Goal: Information Seeking & Learning: Understand process/instructions

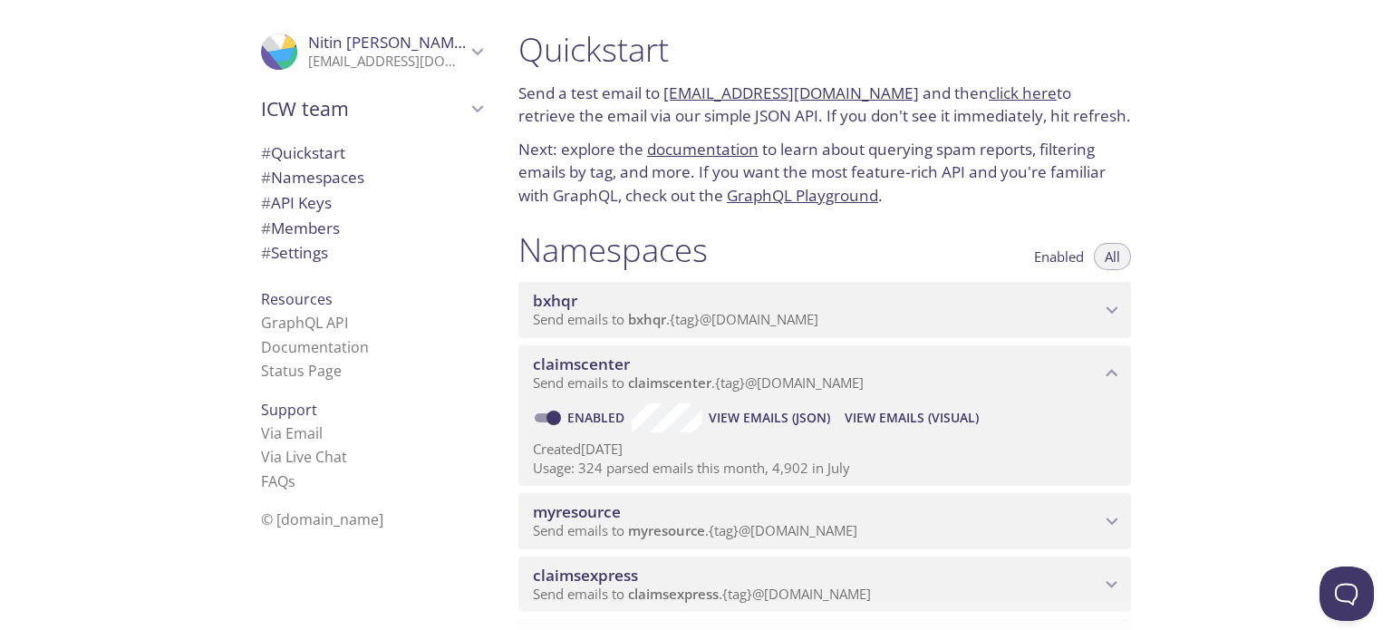
scroll to position [742, 0]
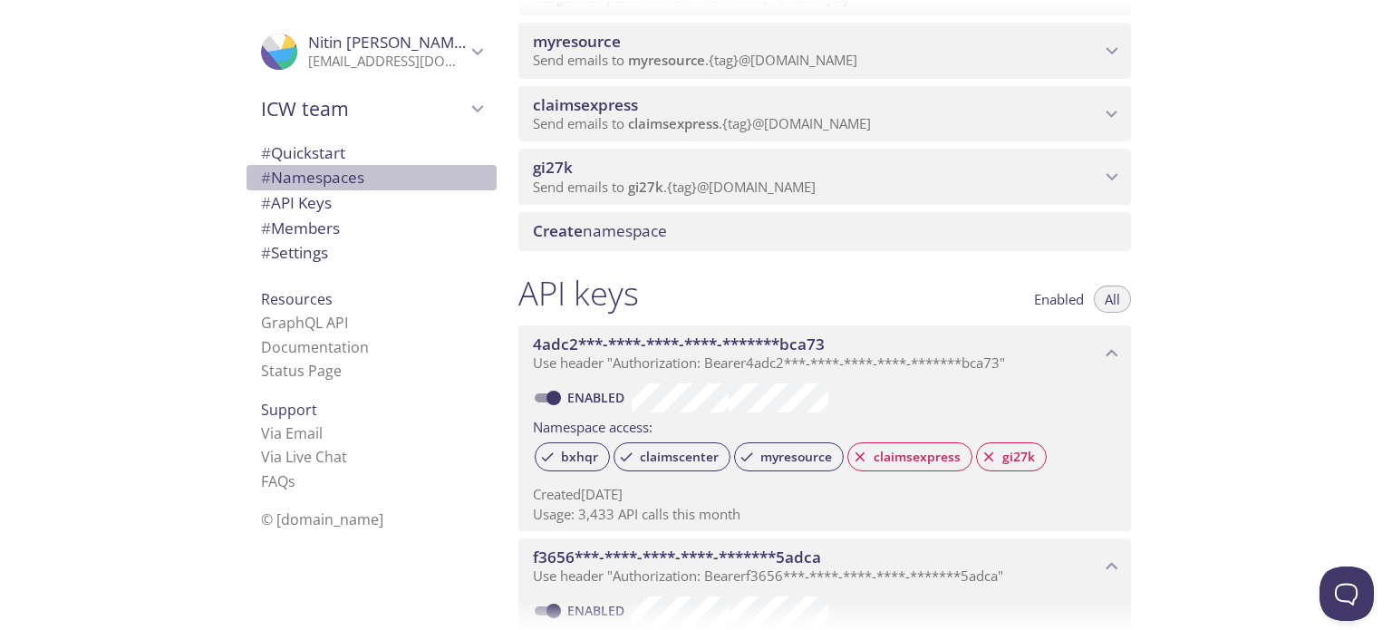
click at [320, 181] on span "# Namespaces" at bounding box center [312, 177] width 103 height 21
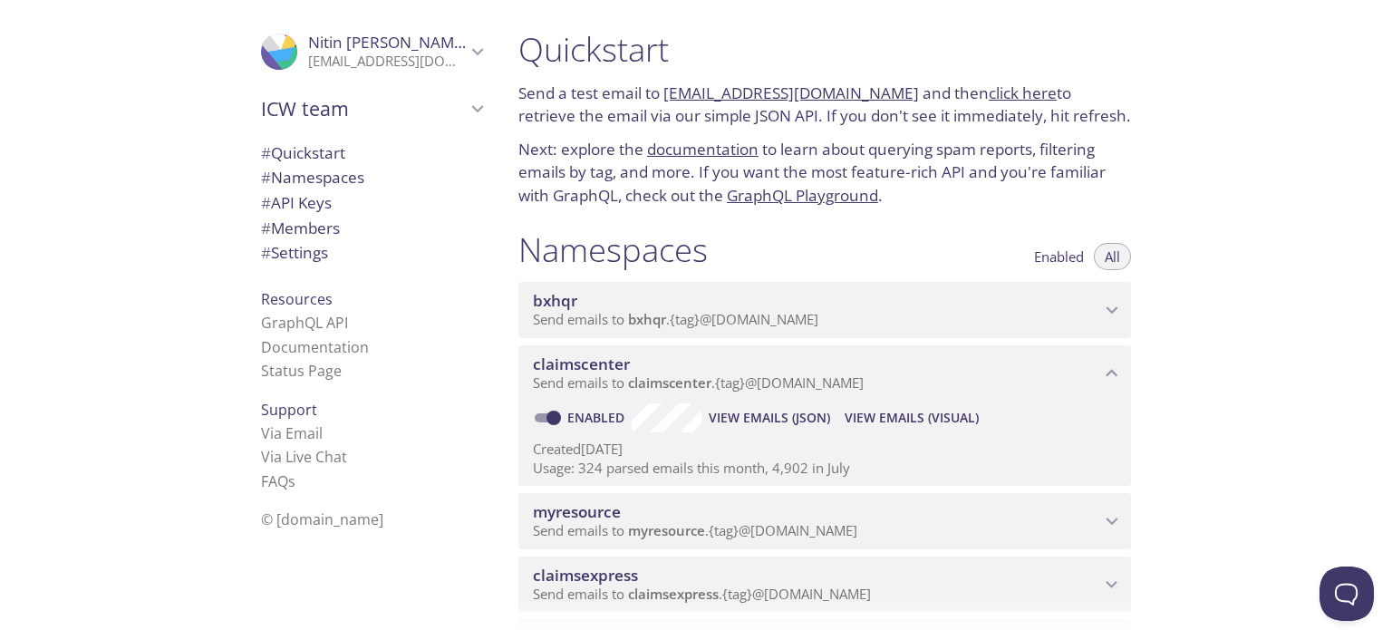
click at [649, 523] on span "myresource" at bounding box center [666, 530] width 77 height 18
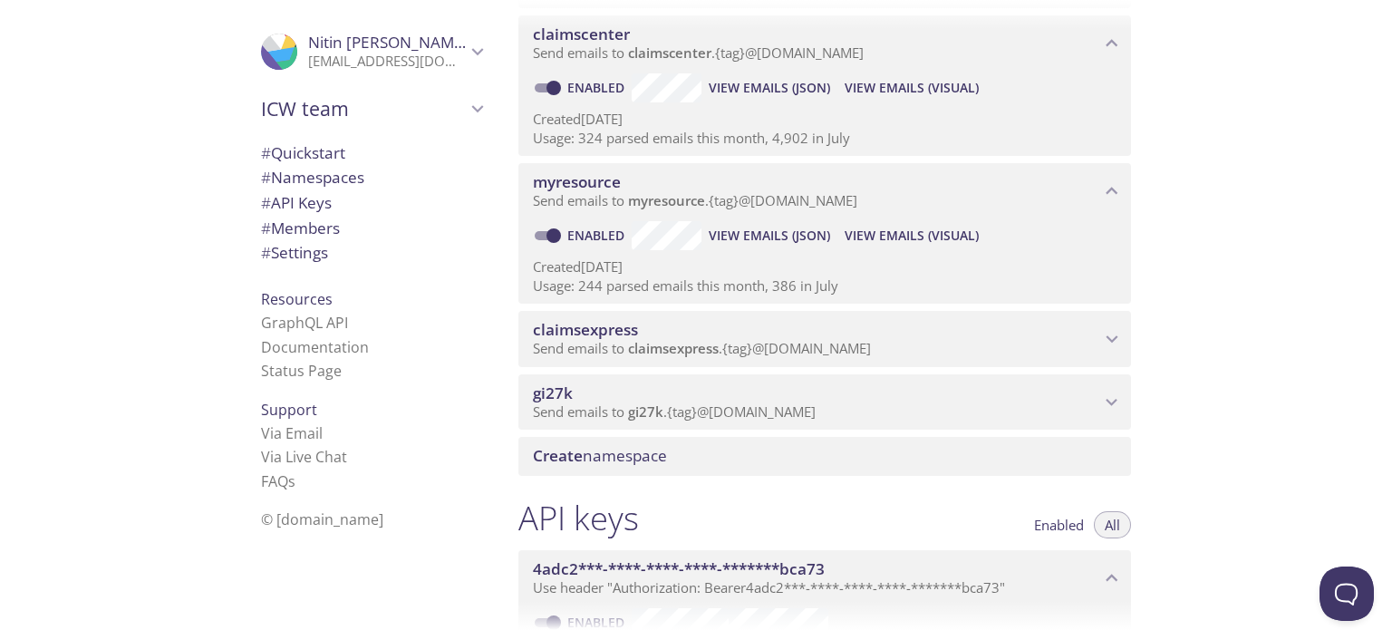
scroll to position [362, 0]
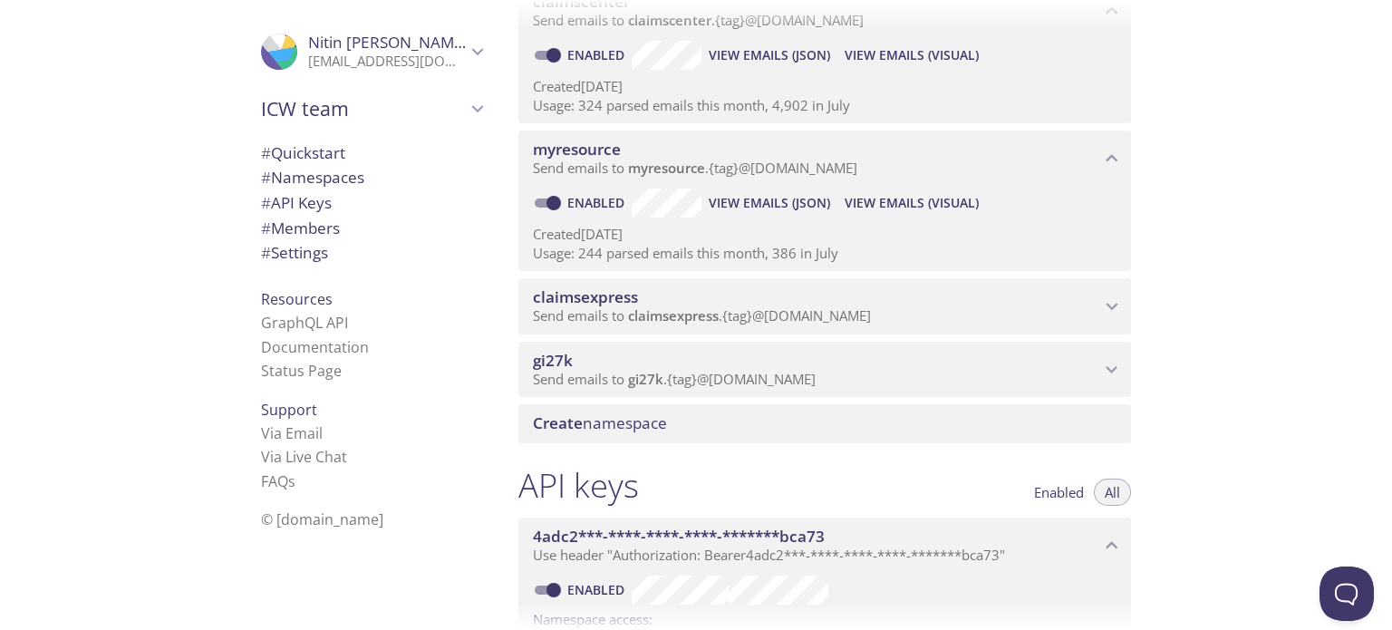
click at [921, 202] on span "View Emails (Visual)" at bounding box center [911, 203] width 134 height 22
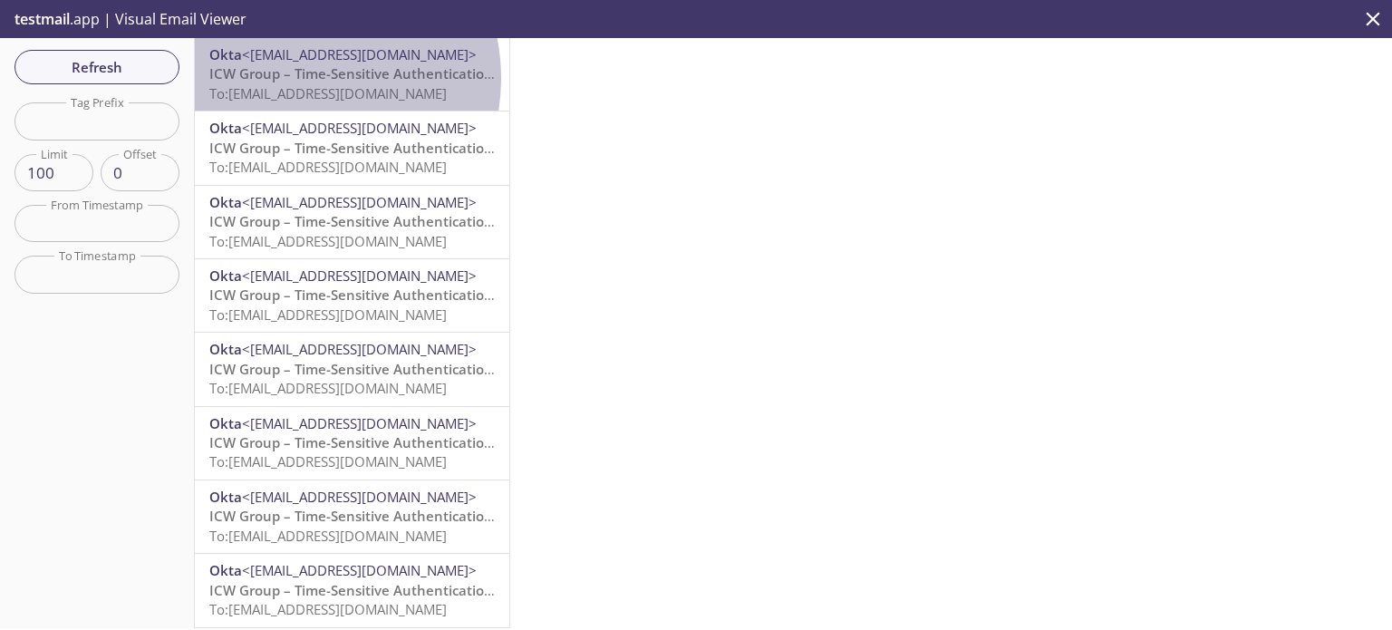
click at [294, 78] on span "ICW Group – Time-Sensitive Authentication Code" at bounding box center [369, 73] width 321 height 18
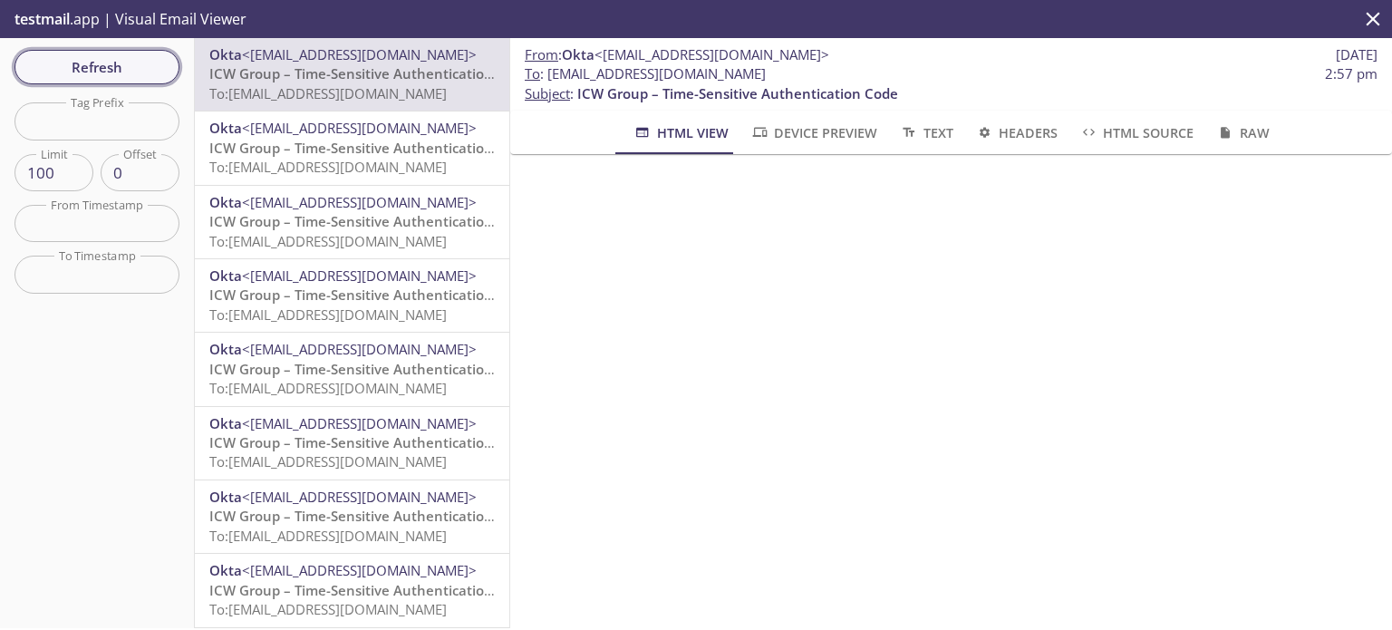
click at [140, 67] on span "Refresh" at bounding box center [97, 67] width 136 height 24
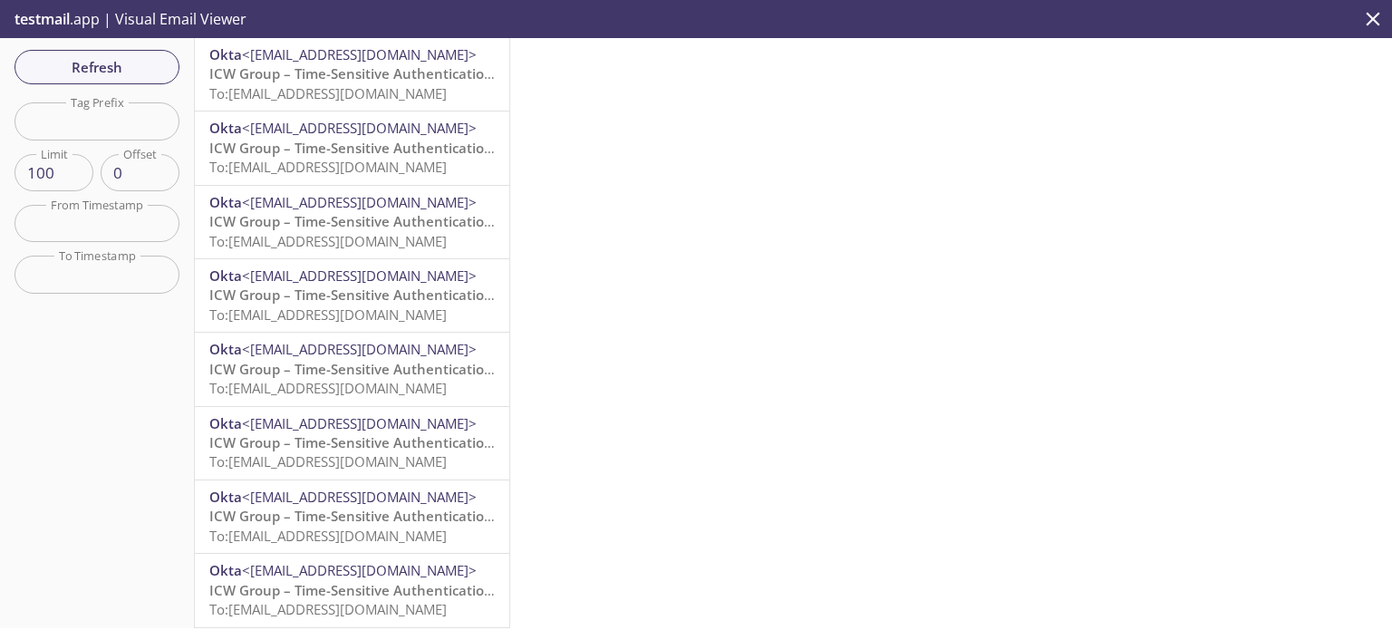
click at [326, 93] on span "To: [EMAIL_ADDRESS][DOMAIN_NAME]" at bounding box center [327, 93] width 237 height 18
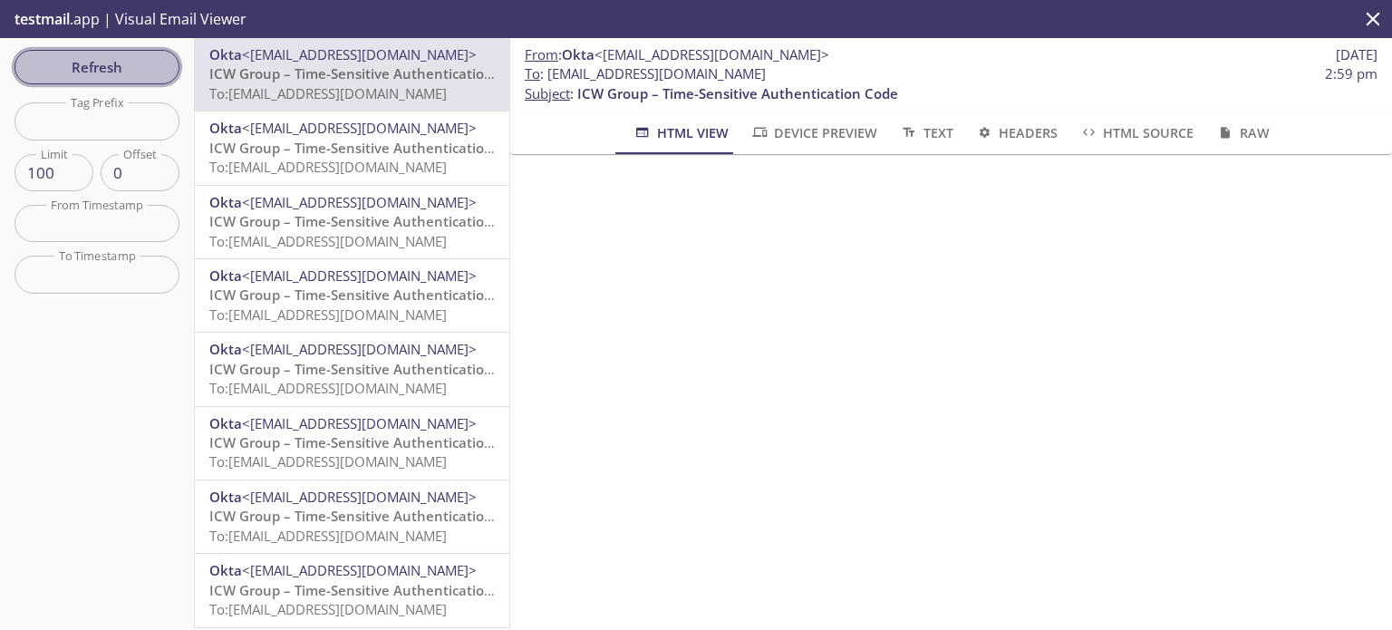
click at [130, 80] on button "Refresh" at bounding box center [96, 67] width 165 height 34
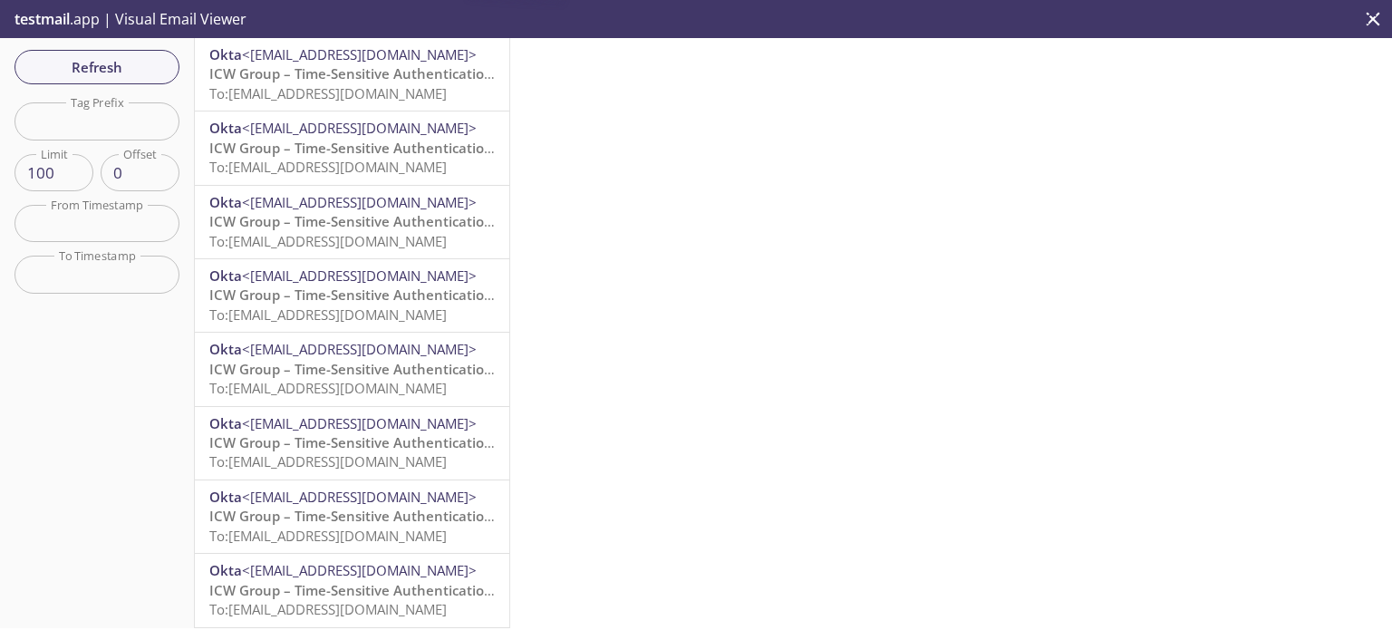
click at [274, 92] on span "To: [EMAIL_ADDRESS][DOMAIN_NAME]" at bounding box center [327, 93] width 237 height 18
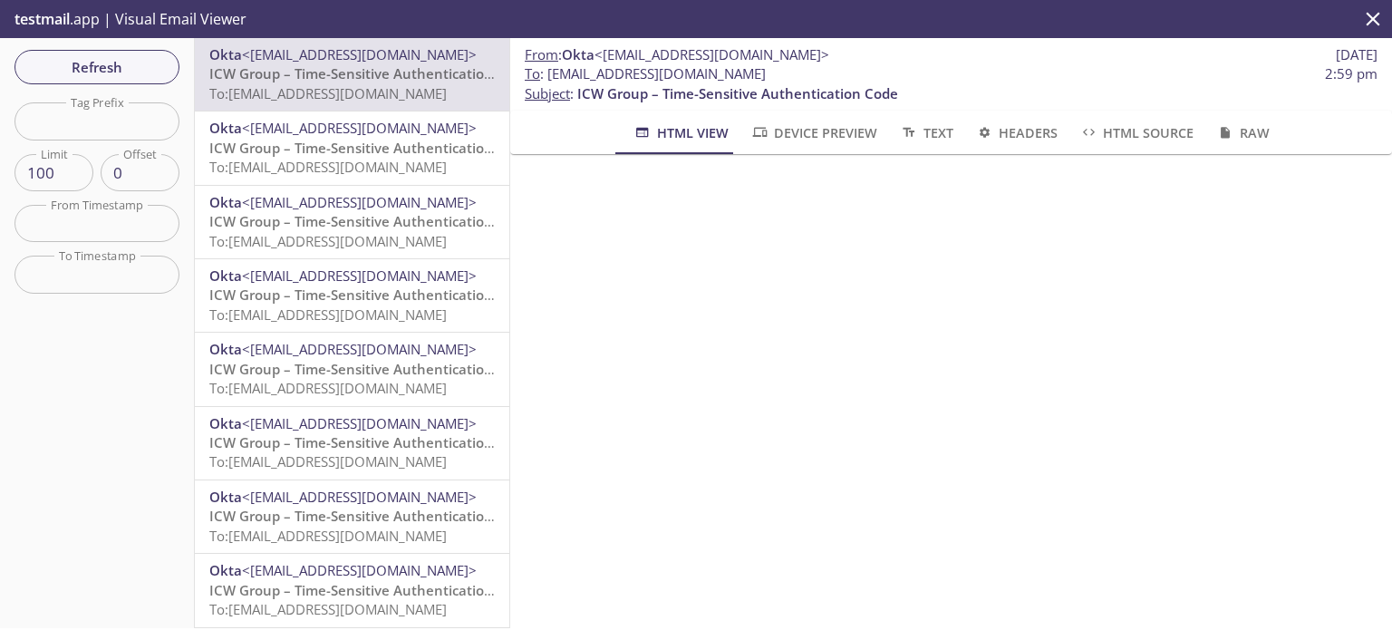
click at [318, 180] on div "Okta <[EMAIL_ADDRESS][DOMAIN_NAME]> ICW Group – Time-Sensitive Authentication C…" at bounding box center [352, 147] width 314 height 72
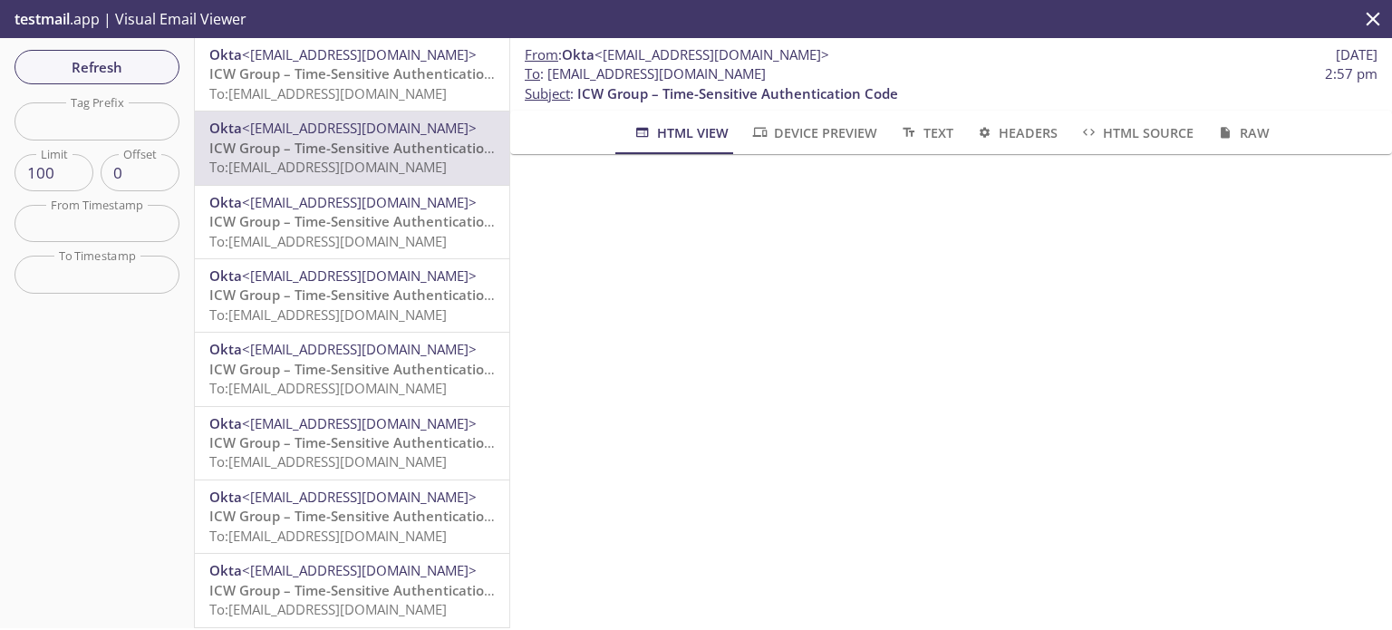
click at [313, 246] on span "To: [EMAIL_ADDRESS][DOMAIN_NAME]" at bounding box center [327, 241] width 237 height 18
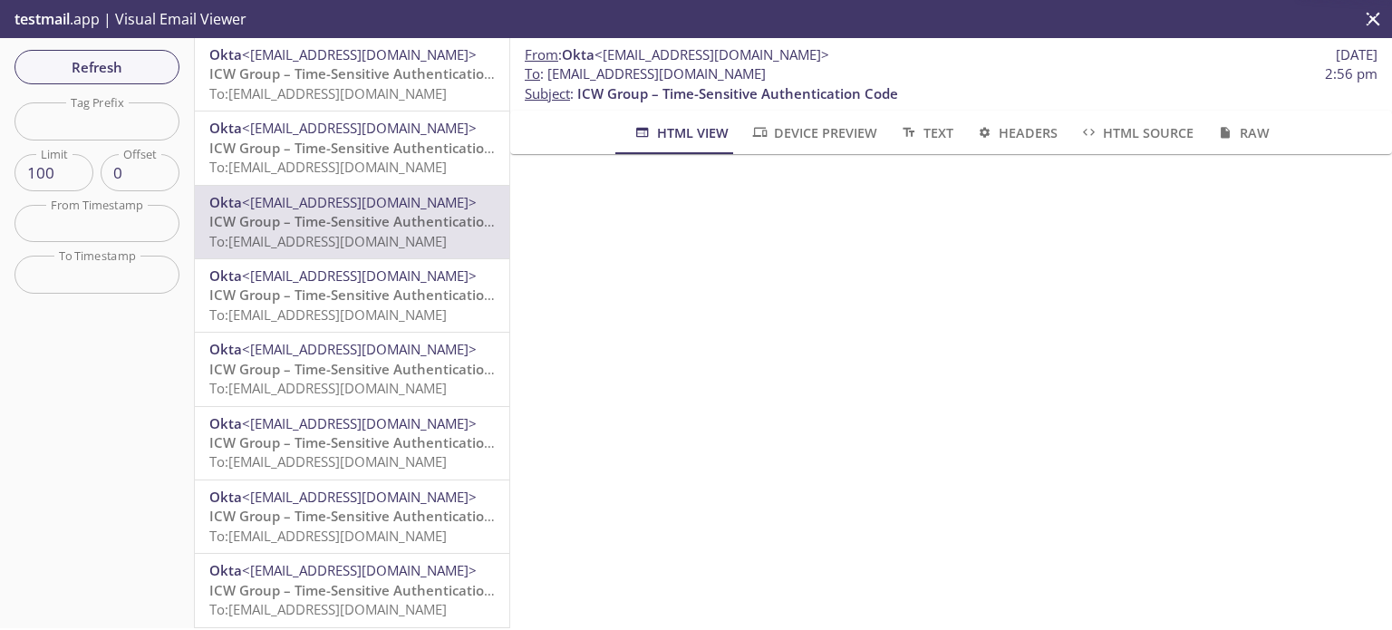
click at [333, 82] on p "ICW Group – Time-Sensitive Authentication Code To: [EMAIL_ADDRESS][DOMAIN_NAME]" at bounding box center [351, 83] width 285 height 39
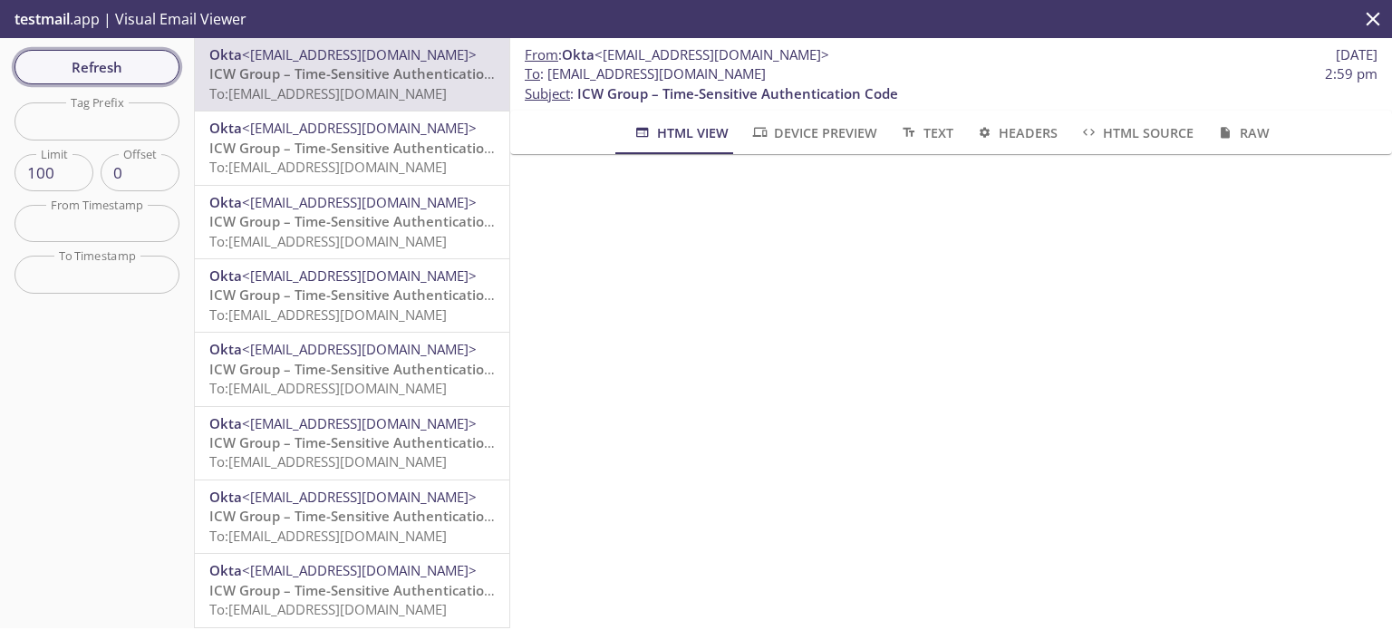
click at [105, 77] on span "Refresh" at bounding box center [97, 67] width 136 height 24
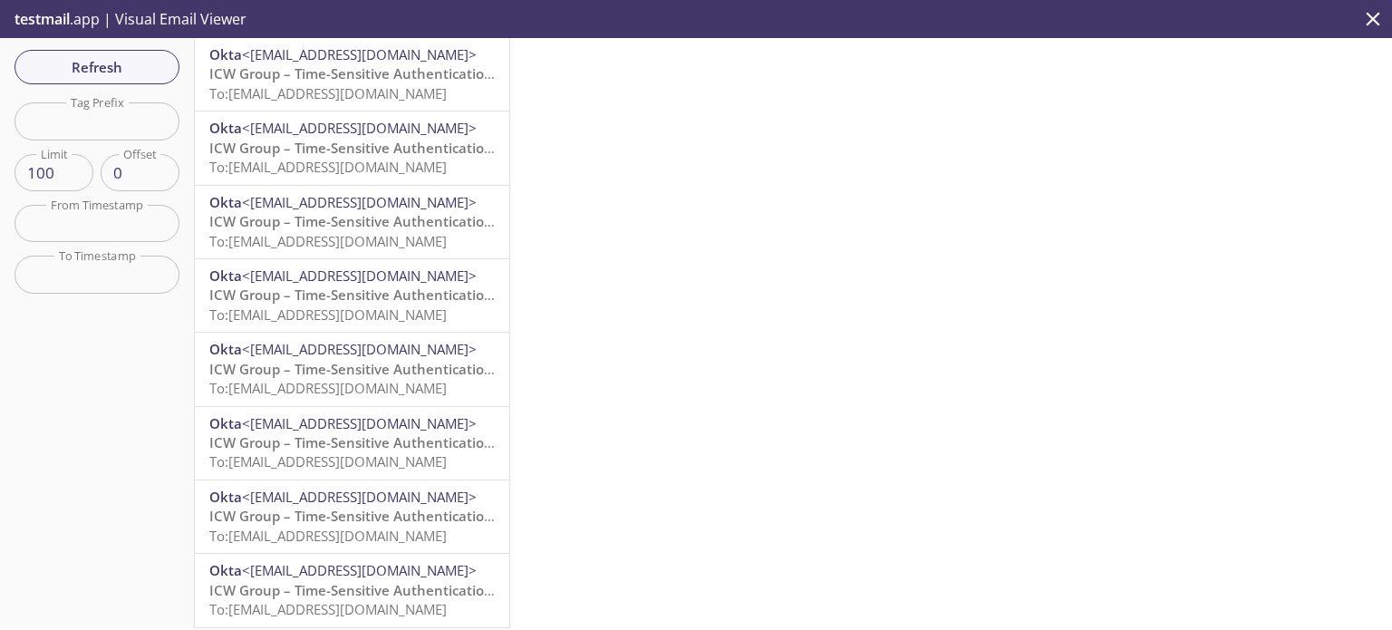
click at [308, 97] on span "To: [EMAIL_ADDRESS][DOMAIN_NAME]" at bounding box center [327, 93] width 237 height 18
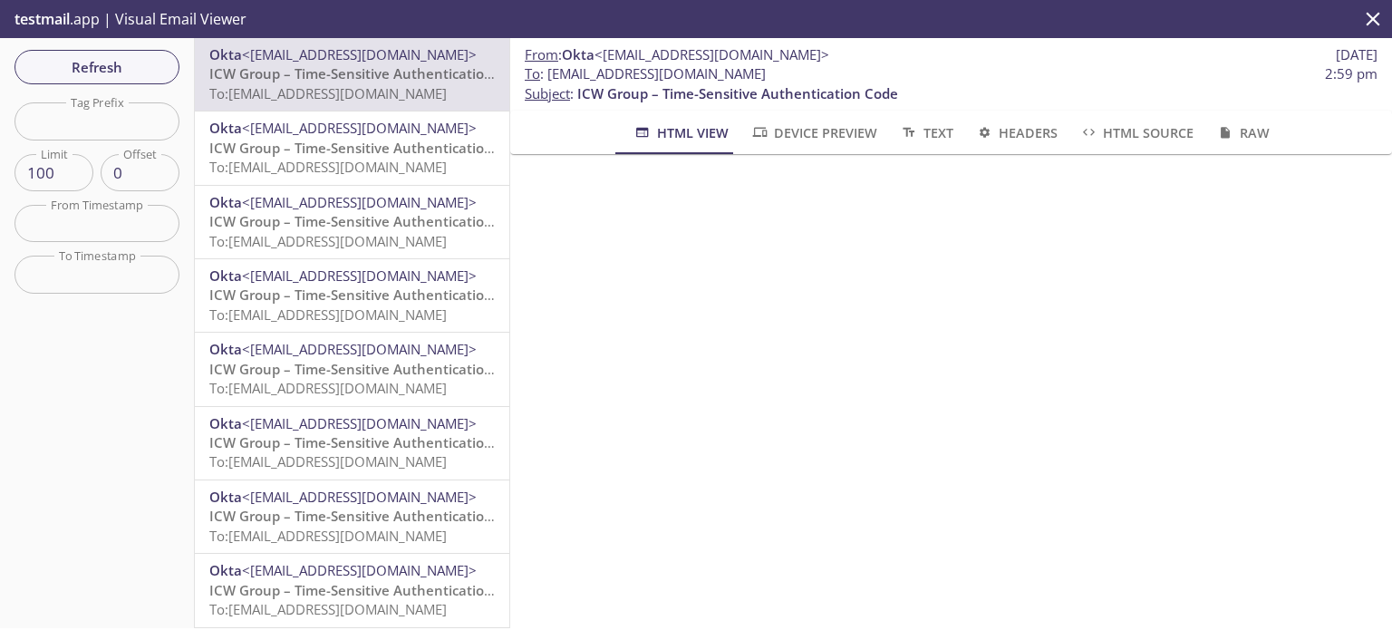
click at [393, 352] on span "Okta <[EMAIL_ADDRESS][DOMAIN_NAME]>" at bounding box center [351, 349] width 285 height 19
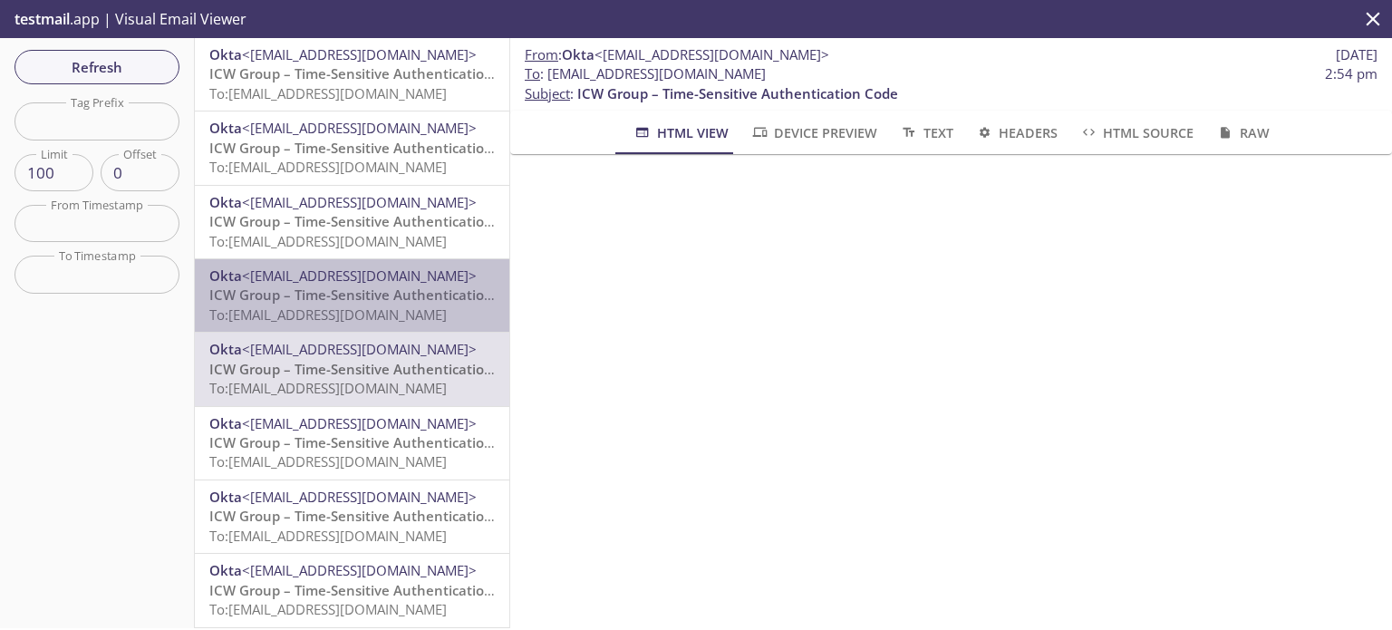
click at [400, 307] on span "To: [EMAIL_ADDRESS][DOMAIN_NAME]" at bounding box center [327, 314] width 237 height 18
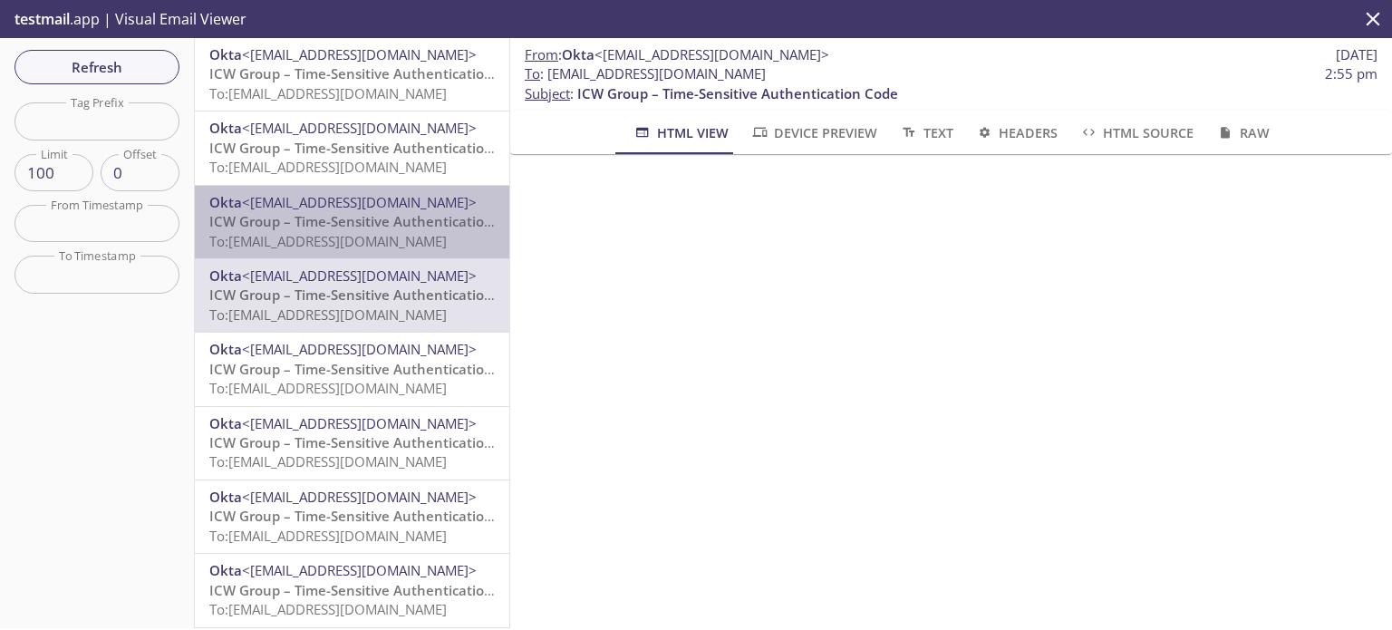
click at [385, 238] on span "To: [EMAIL_ADDRESS][DOMAIN_NAME]" at bounding box center [327, 241] width 237 height 18
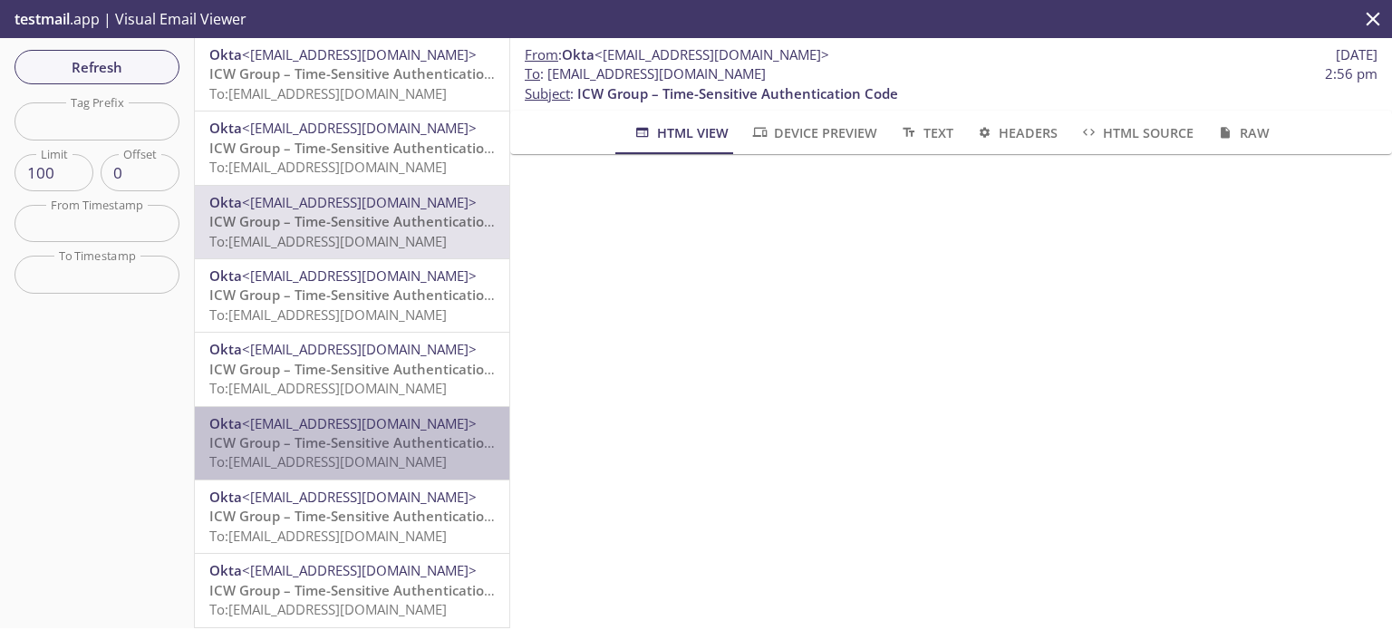
click at [389, 439] on span "ICW Group – Time-Sensitive Authentication Code" at bounding box center [369, 442] width 321 height 18
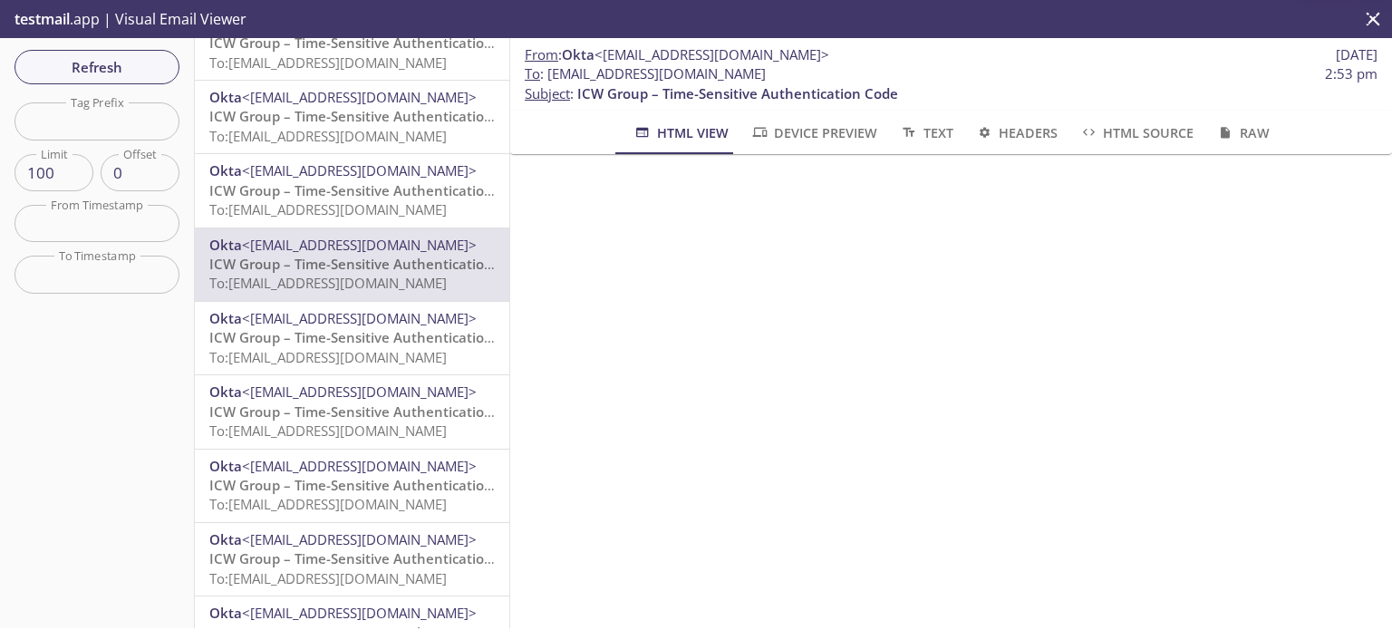
scroll to position [181, 0]
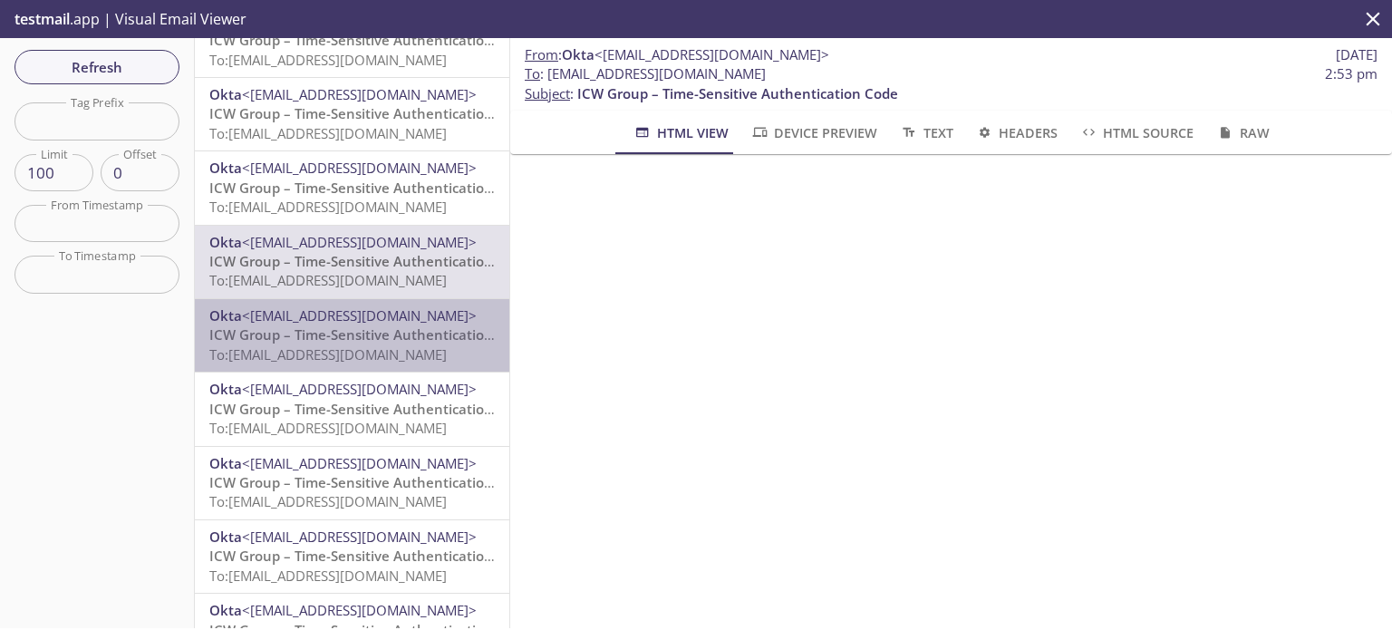
click at [398, 354] on span "To: [EMAIL_ADDRESS][DOMAIN_NAME]" at bounding box center [327, 354] width 237 height 18
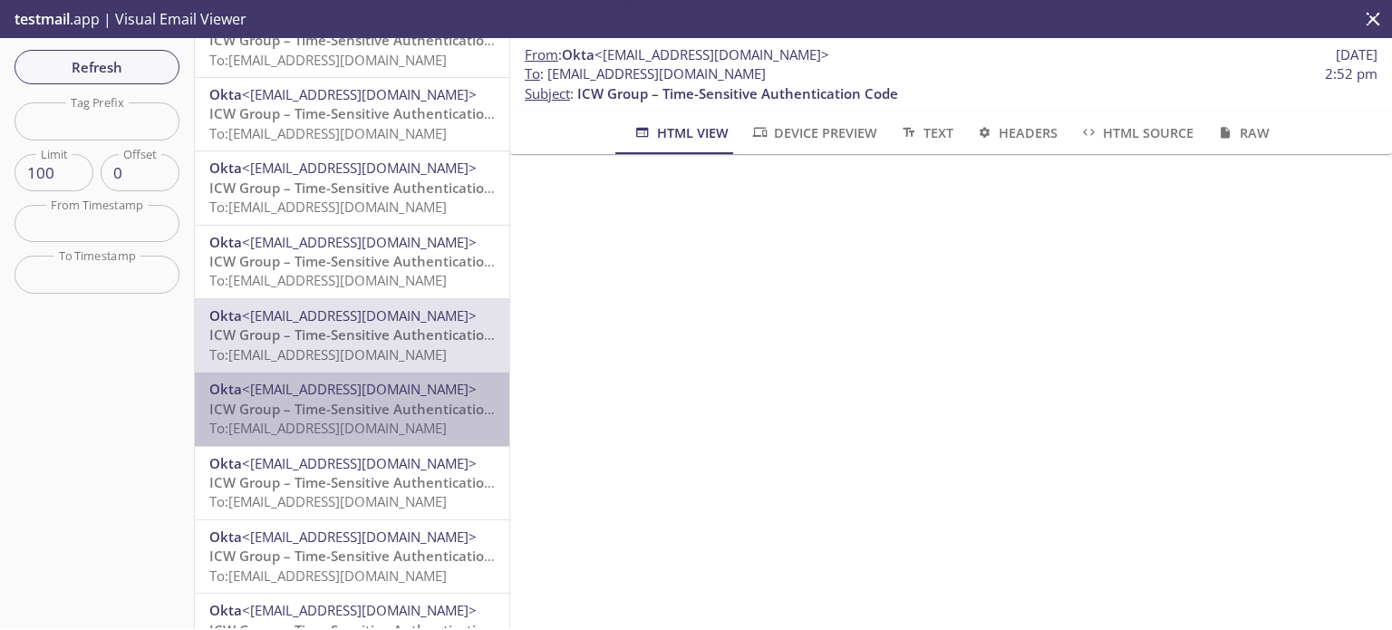
click at [390, 410] on span "ICW Group – Time-Sensitive Authentication Code" at bounding box center [369, 409] width 321 height 18
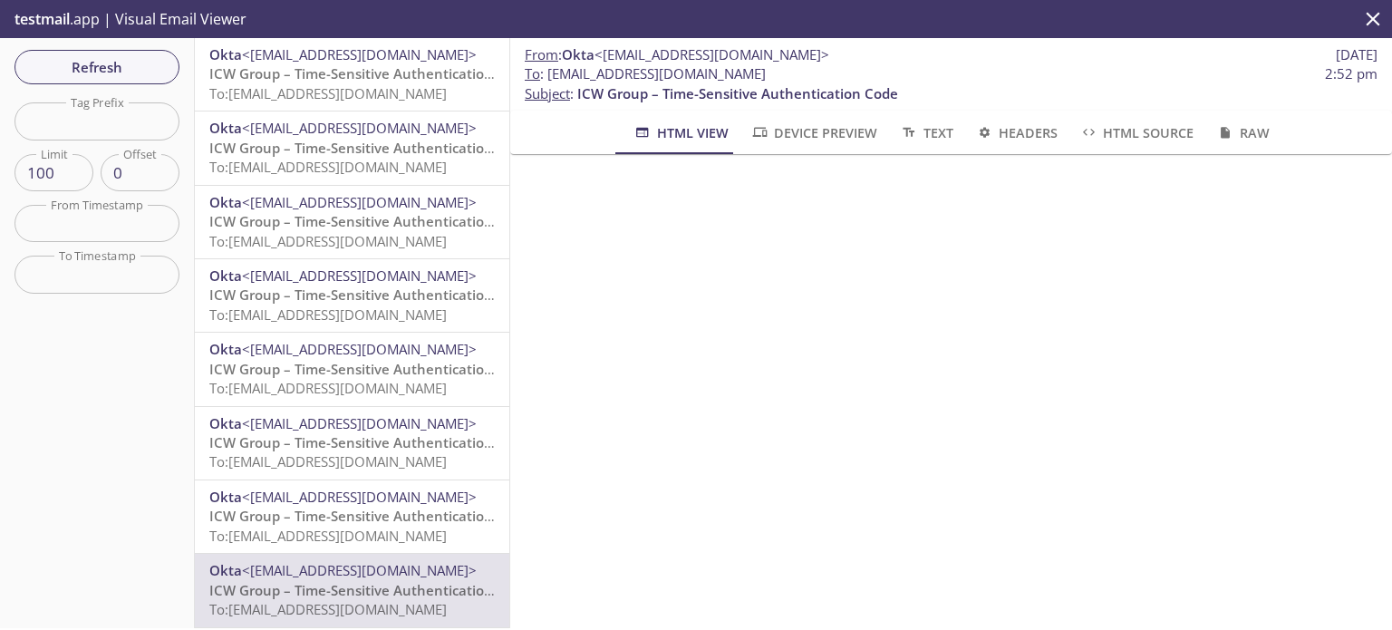
click at [352, 76] on span "ICW Group – Time-Sensitive Authentication Code" at bounding box center [369, 73] width 321 height 18
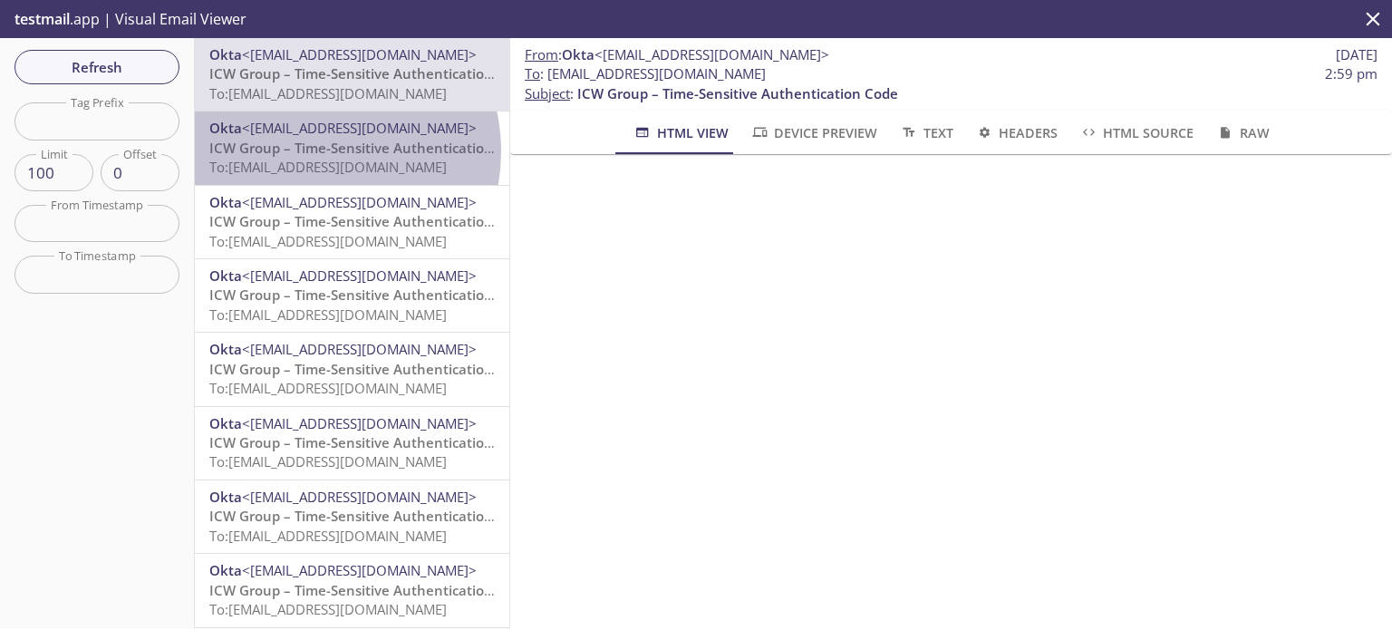
click at [311, 151] on span "ICW Group – Time-Sensitive Authentication Code" at bounding box center [369, 148] width 321 height 18
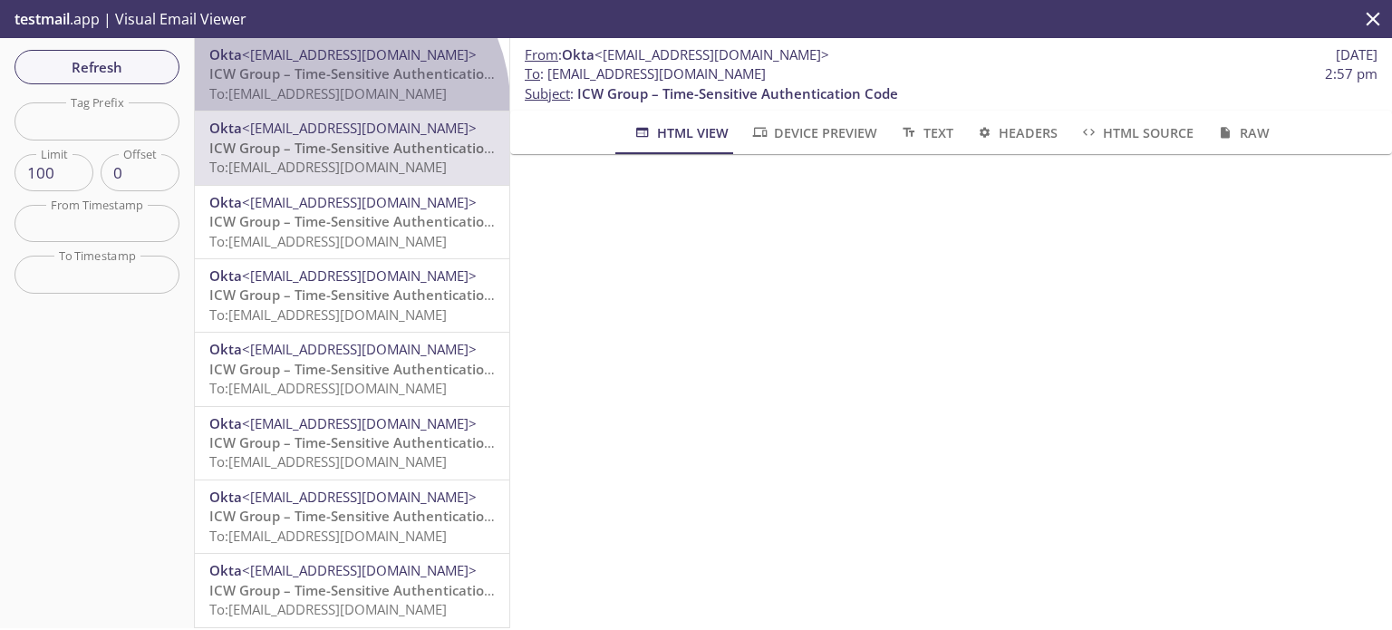
click at [333, 104] on div "Okta <[EMAIL_ADDRESS][DOMAIN_NAME]> ICW Group – Time-Sensitive Authentication C…" at bounding box center [352, 74] width 314 height 72
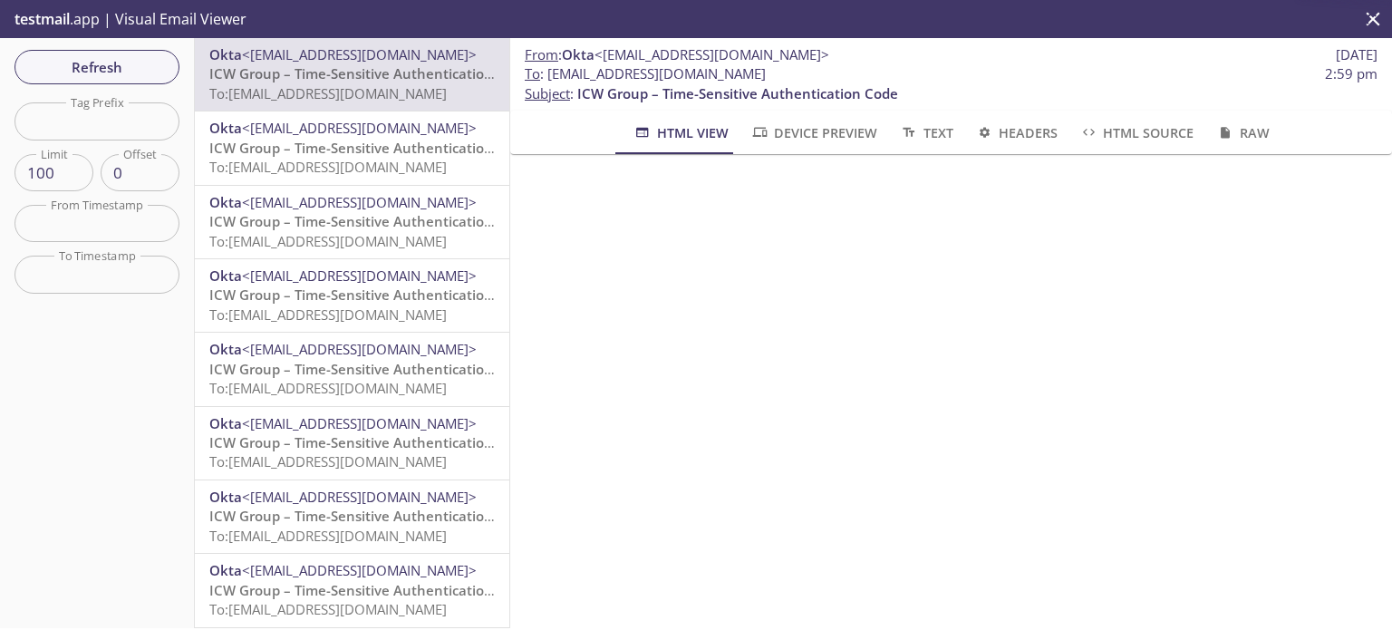
click at [335, 140] on span "ICW Group – Time-Sensitive Authentication Code" at bounding box center [369, 148] width 321 height 18
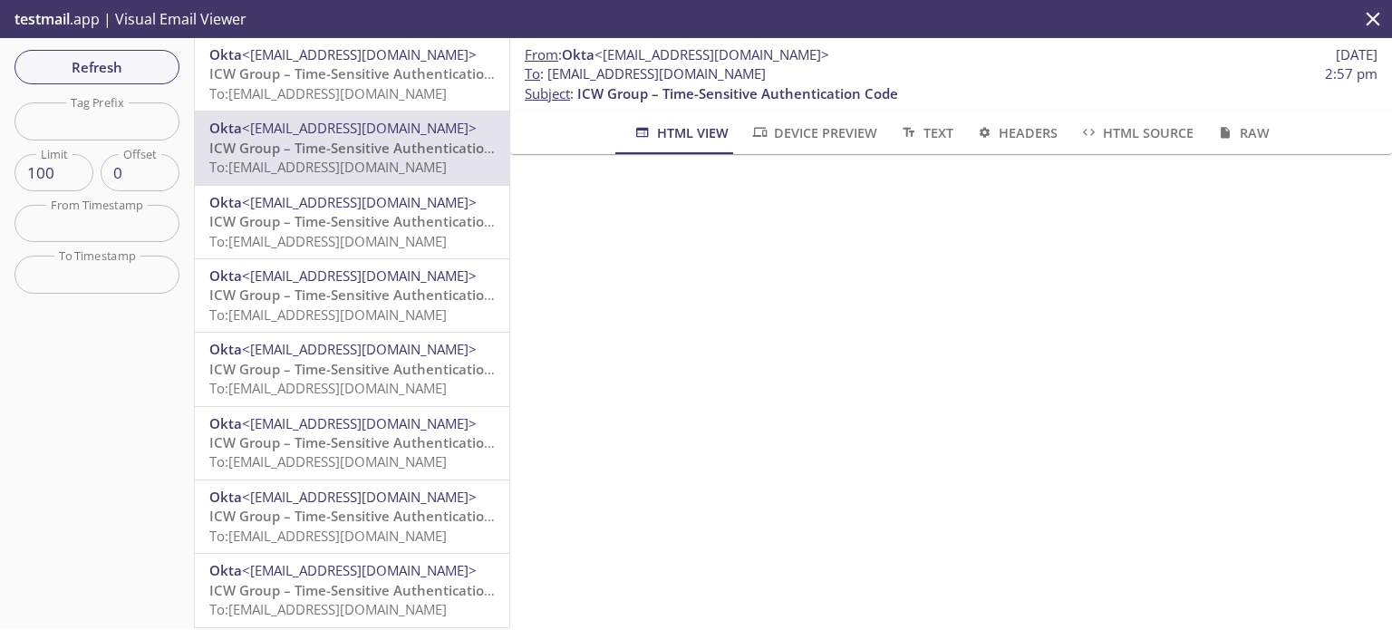
click at [336, 104] on div "Okta <[EMAIL_ADDRESS][DOMAIN_NAME]> ICW Group – Time-Sensitive Authentication C…" at bounding box center [352, 74] width 314 height 72
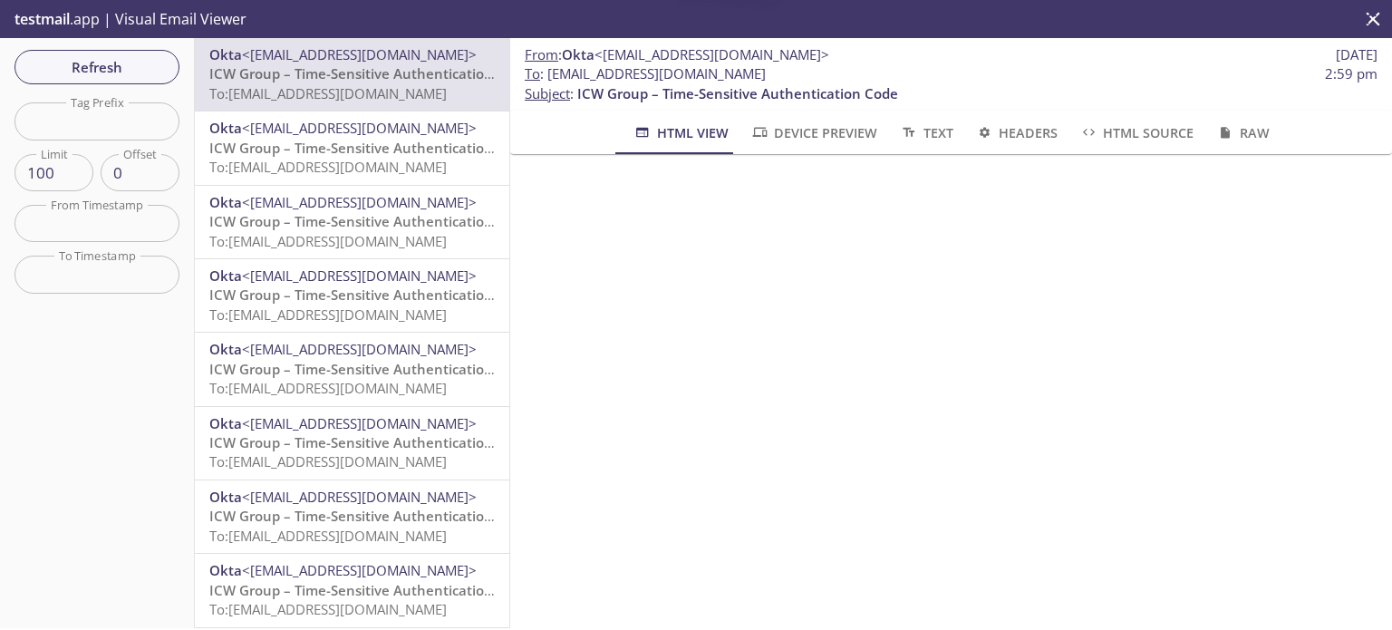
click at [340, 148] on span "ICW Group – Time-Sensitive Authentication Code" at bounding box center [369, 148] width 321 height 18
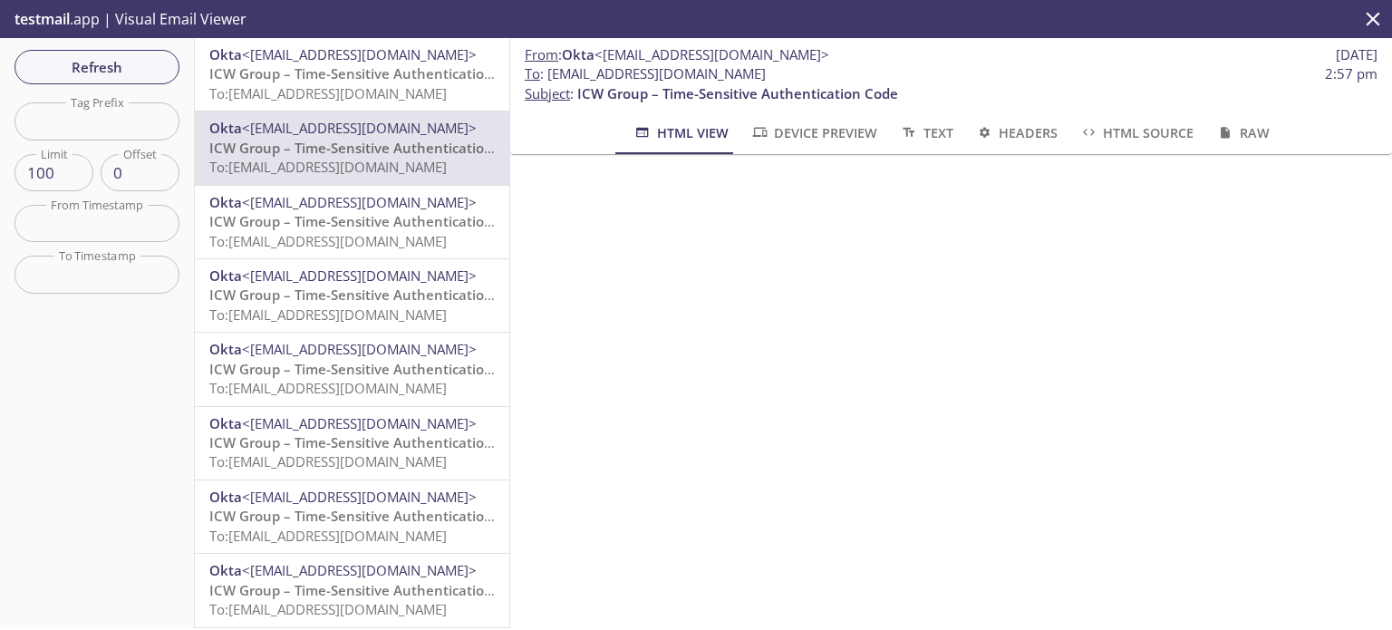
click at [342, 101] on span "To: [EMAIL_ADDRESS][DOMAIN_NAME]" at bounding box center [327, 93] width 237 height 18
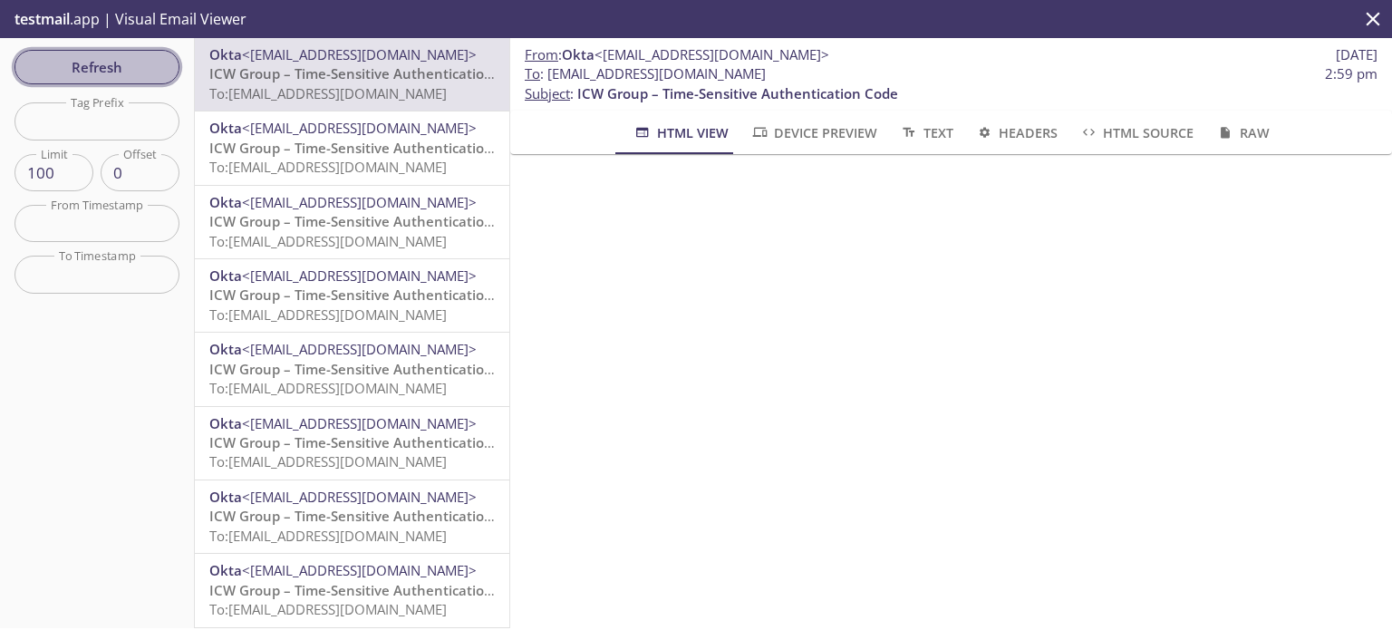
click at [101, 76] on span "Refresh" at bounding box center [97, 67] width 136 height 24
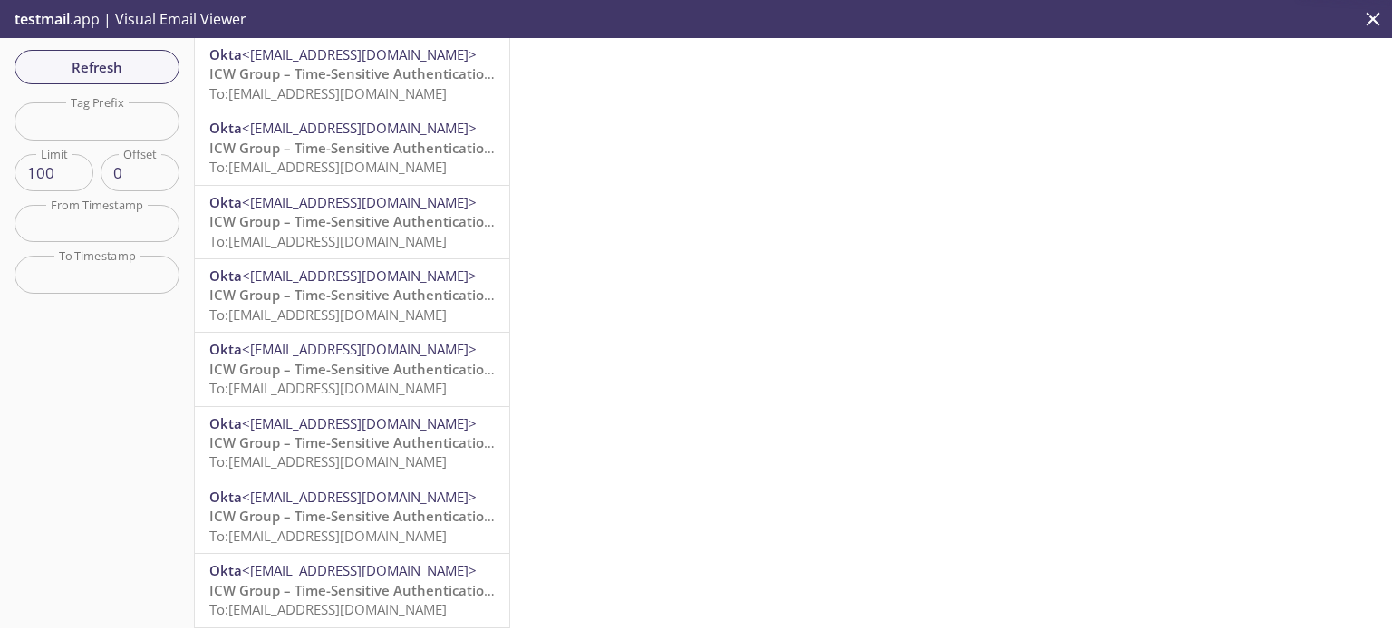
click at [363, 78] on span "ICW Group – Time-Sensitive Authentication Code" at bounding box center [369, 73] width 321 height 18
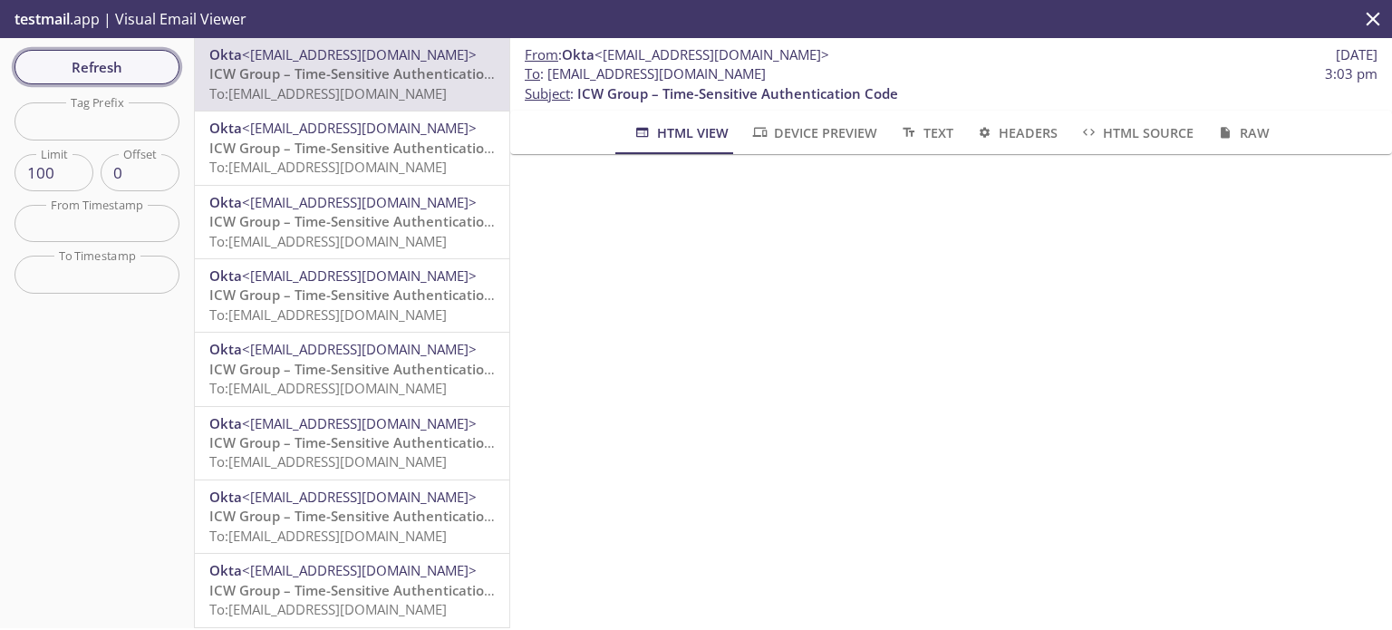
click at [154, 70] on span "Refresh" at bounding box center [97, 67] width 136 height 24
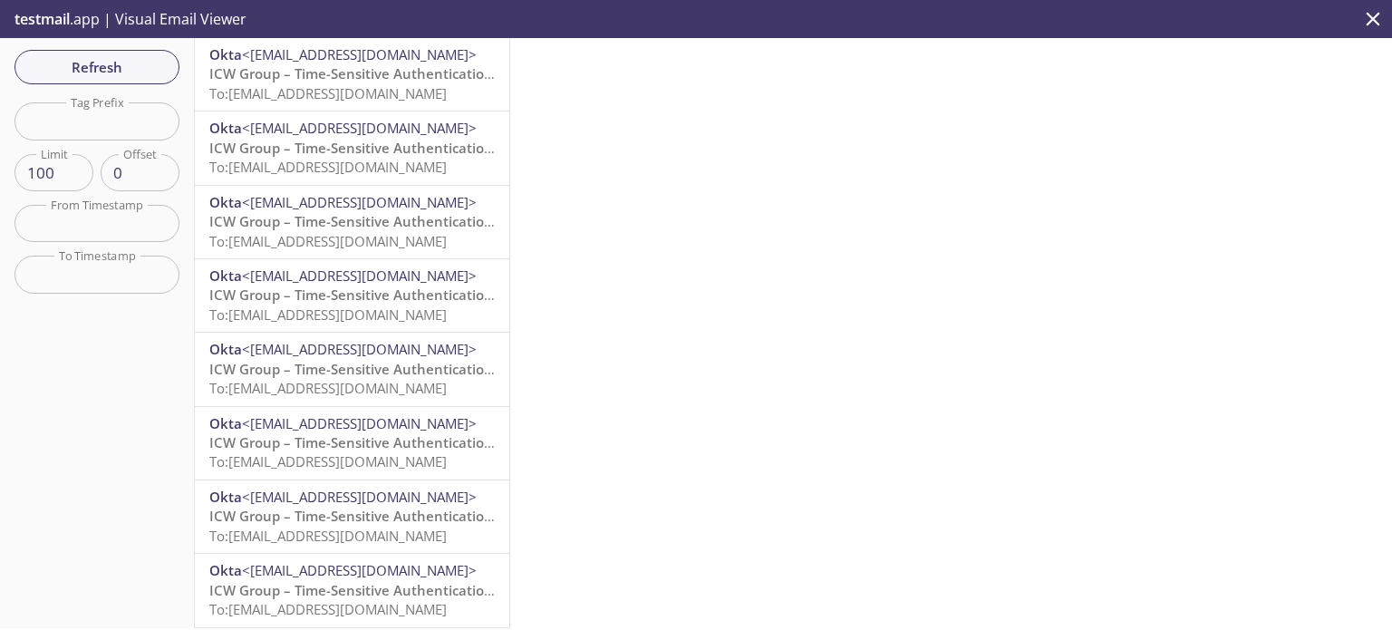
click at [343, 90] on span "To: [EMAIL_ADDRESS][DOMAIN_NAME]" at bounding box center [327, 93] width 237 height 18
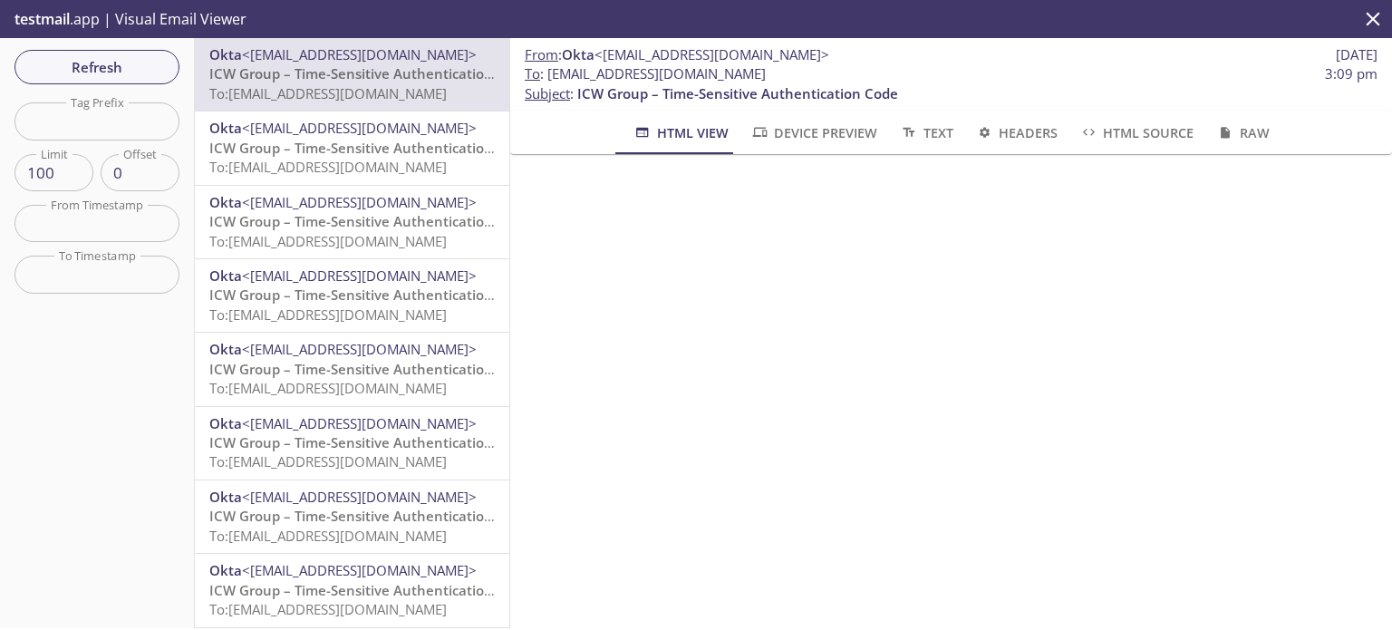
click at [1377, 18] on icon "close" at bounding box center [1373, 19] width 24 height 24
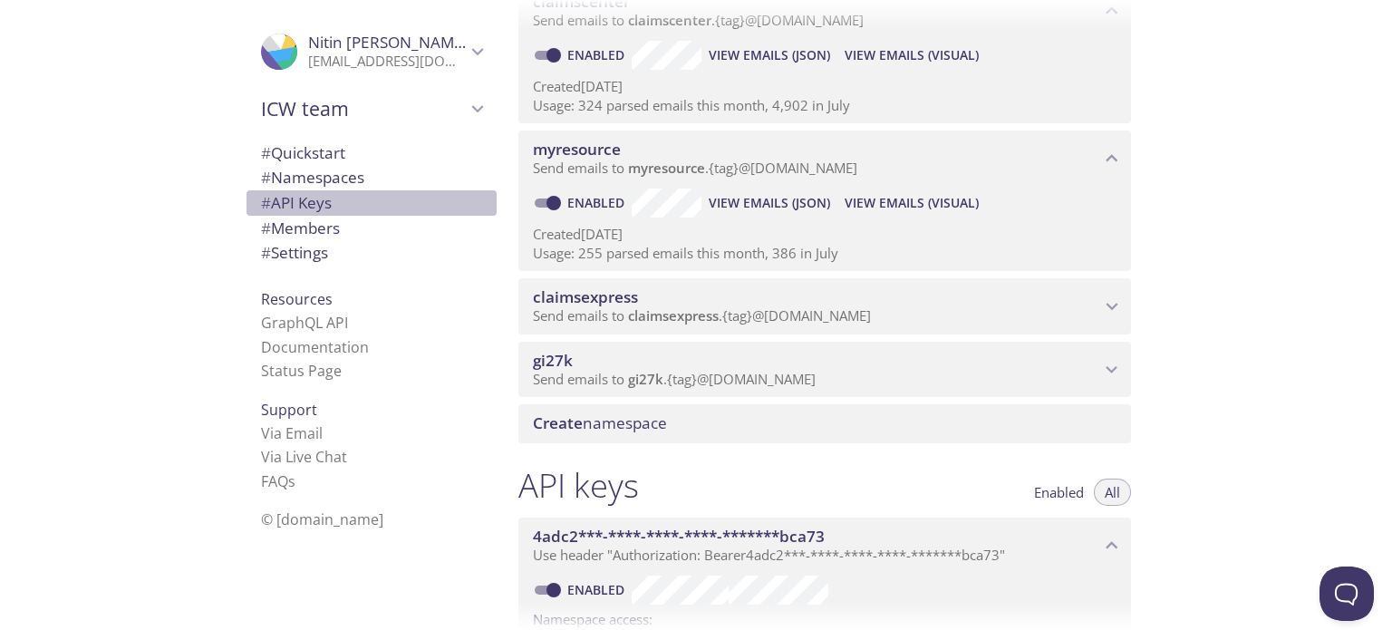
click at [323, 199] on span "# API Keys" at bounding box center [371, 203] width 221 height 24
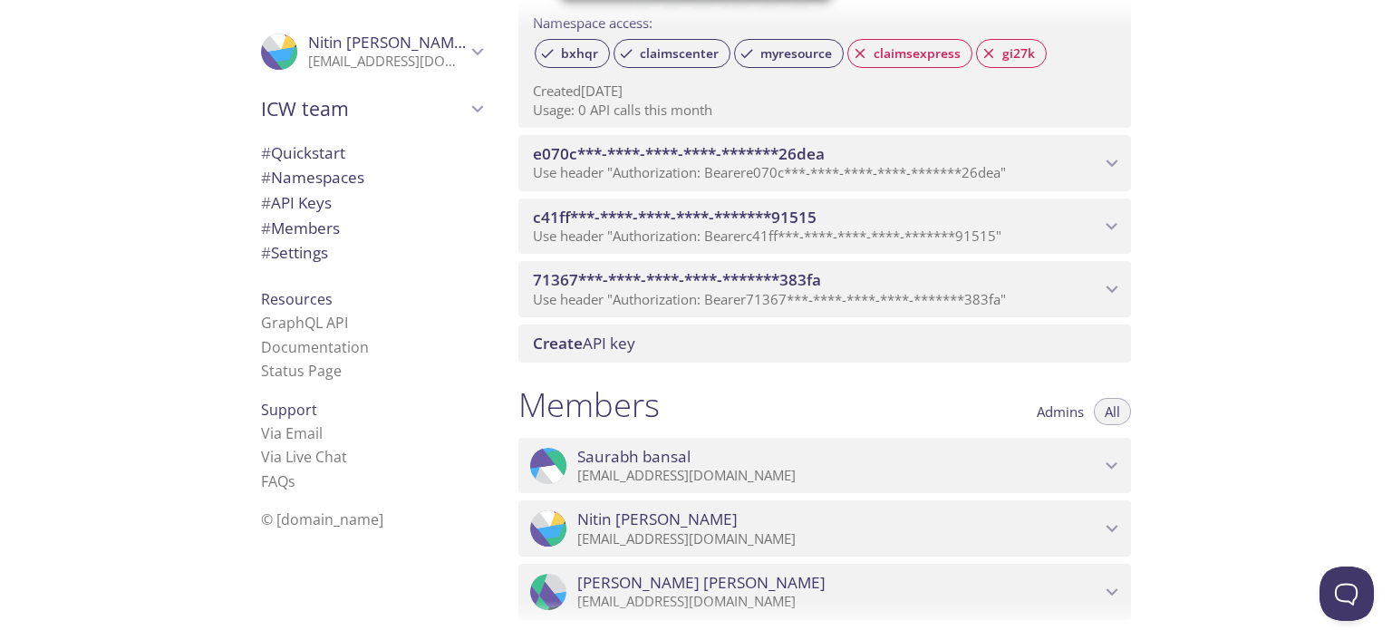
scroll to position [1189, 0]
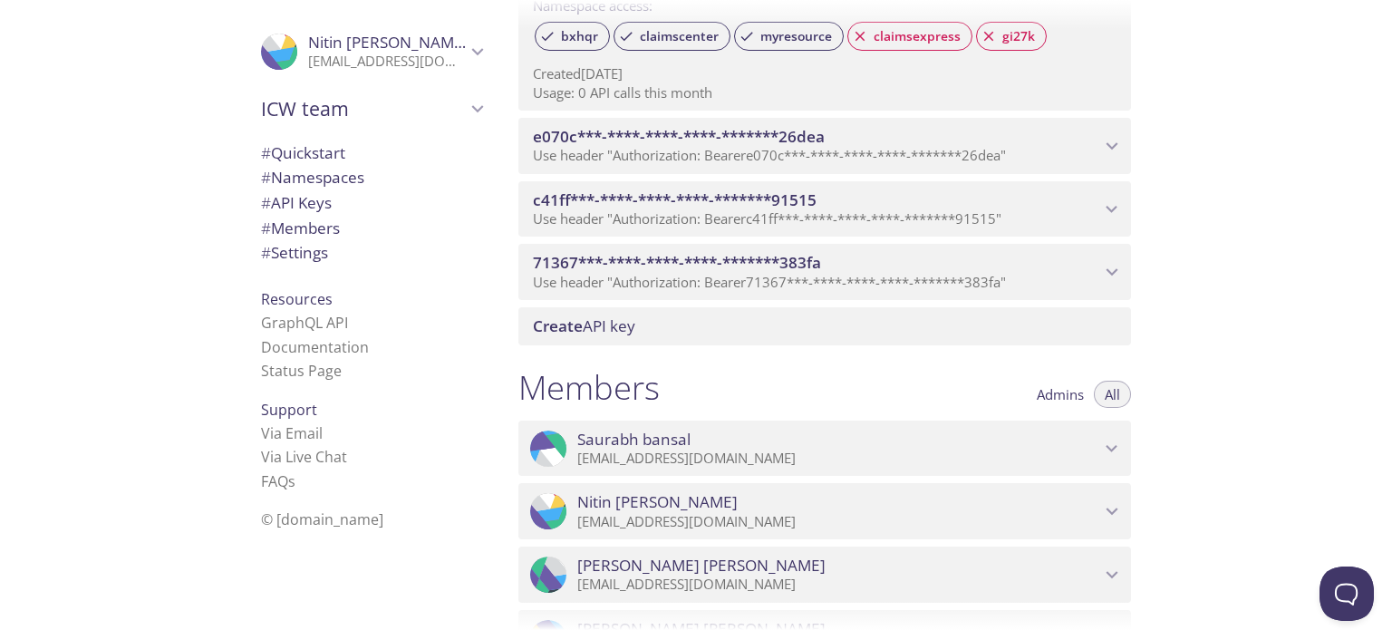
click at [871, 207] on span "c41ff***-****-****-****-*******91515" at bounding box center [816, 200] width 567 height 20
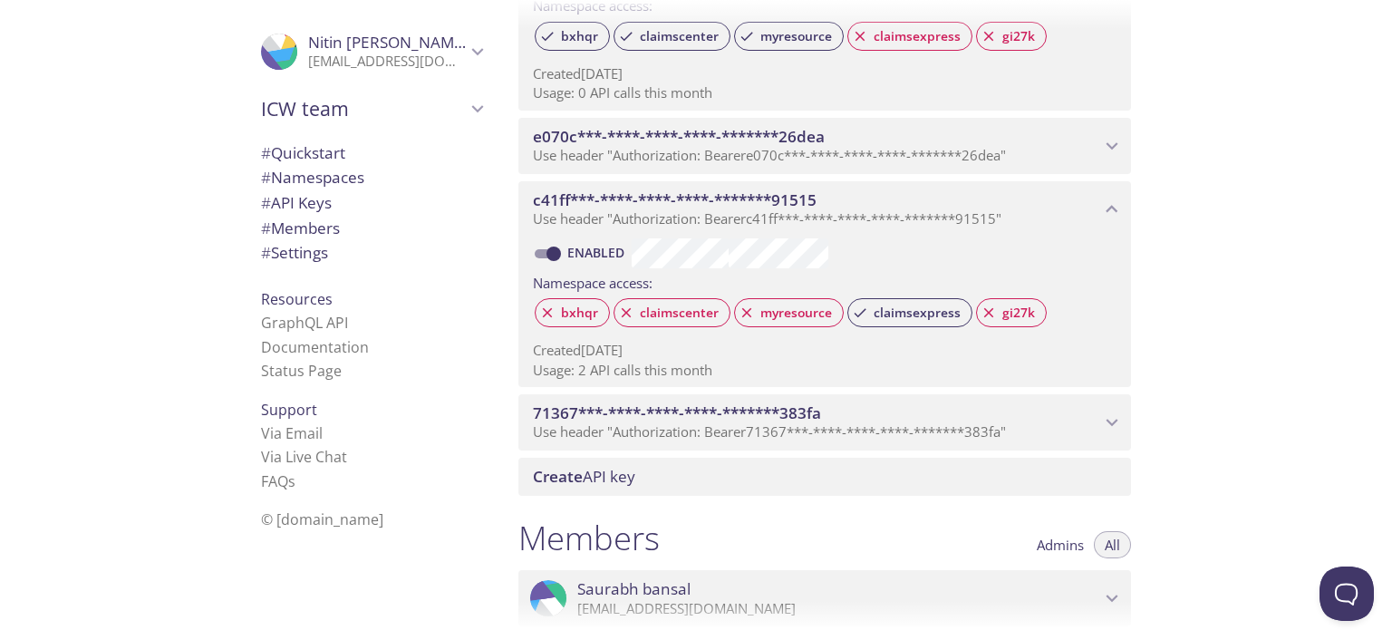
click at [859, 159] on span "Use header "Authorization: Bearer e070c***-****-****-****-*******26dea "" at bounding box center [769, 155] width 473 height 18
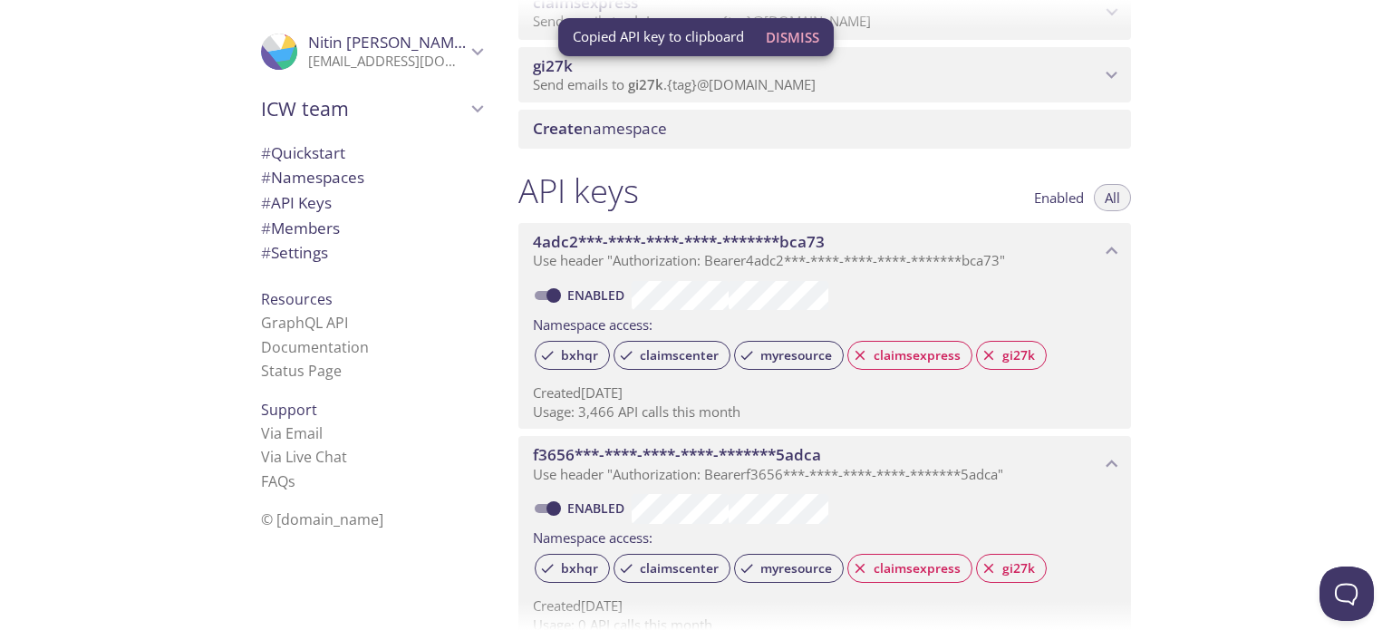
scroll to position [645, 0]
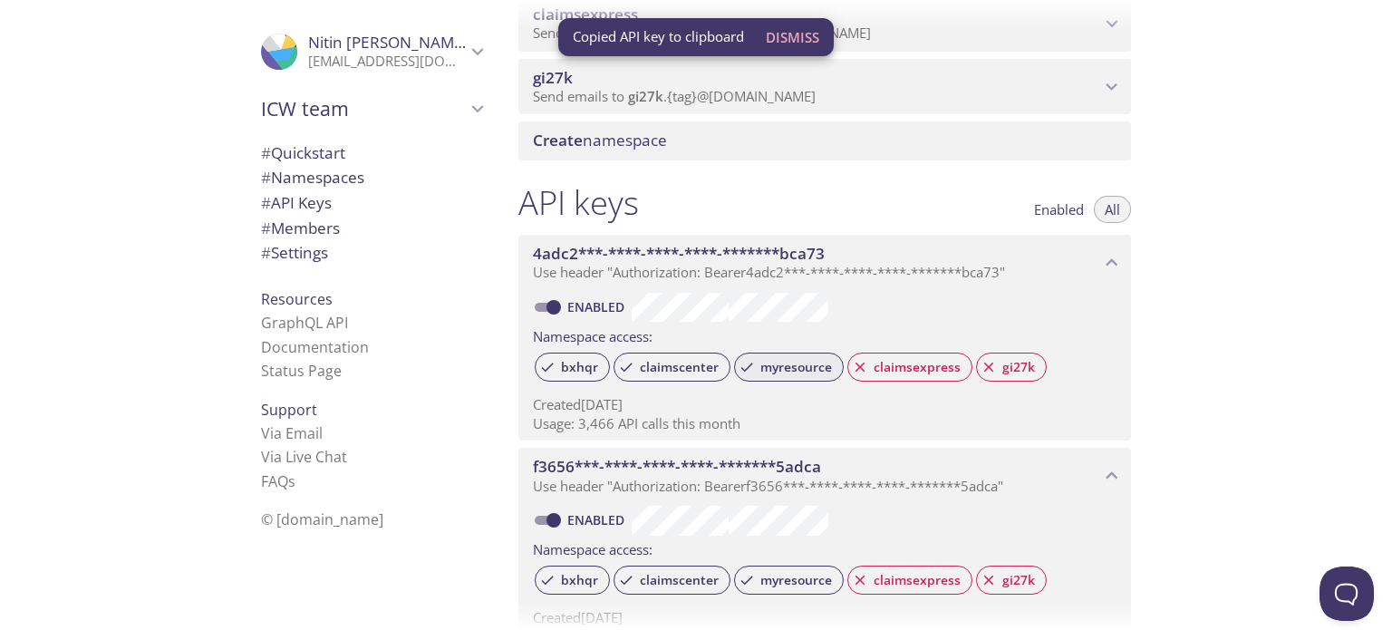
click at [789, 360] on span "myresource" at bounding box center [795, 367] width 93 height 16
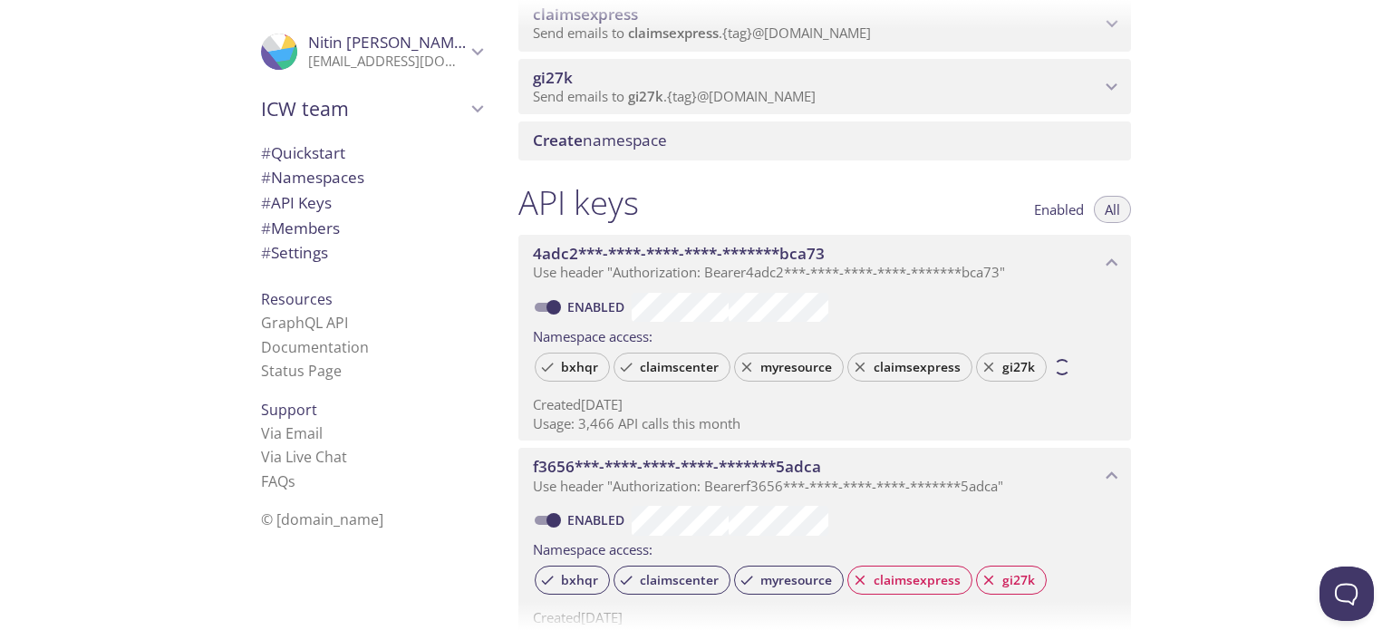
click at [776, 360] on span "myresource" at bounding box center [795, 367] width 93 height 16
click at [652, 283] on div "4adc2***-****-****-****-*******bca73 Use header "Authorization: Bearer 4adc2***…" at bounding box center [824, 263] width 613 height 56
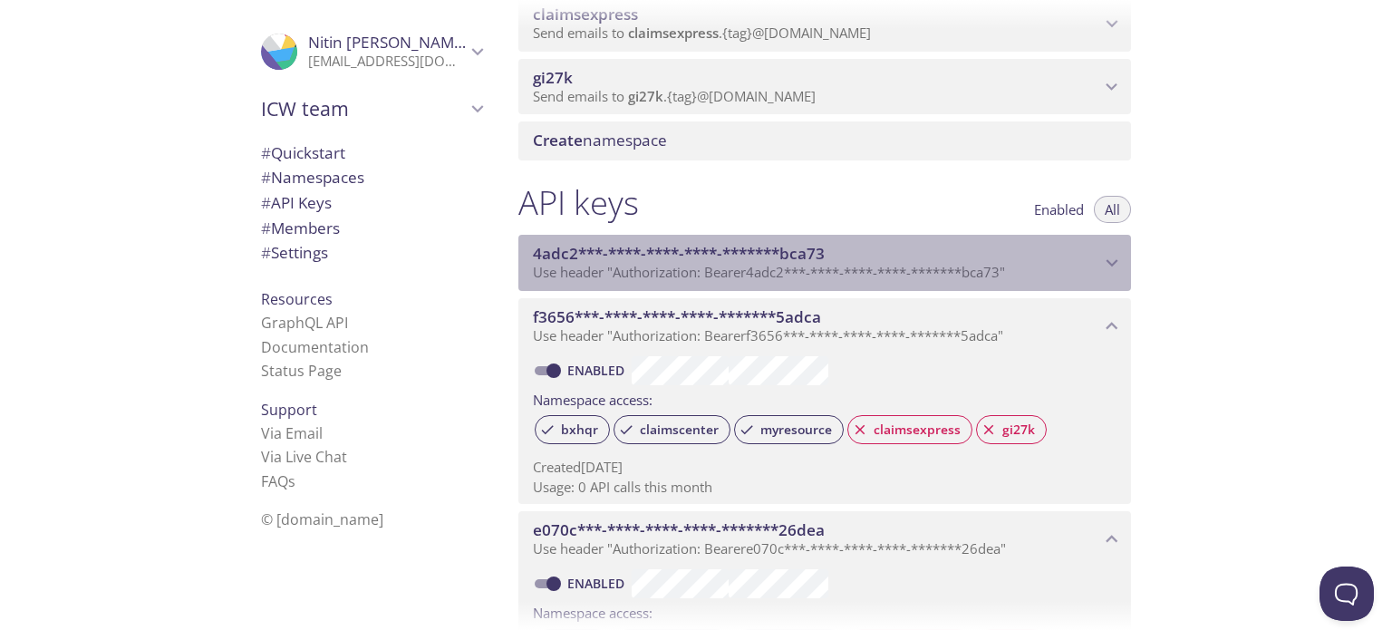
click at [652, 283] on div "4adc2***-****-****-****-*******bca73 Use header "Authorization: Bearer 4adc2***…" at bounding box center [824, 263] width 613 height 56
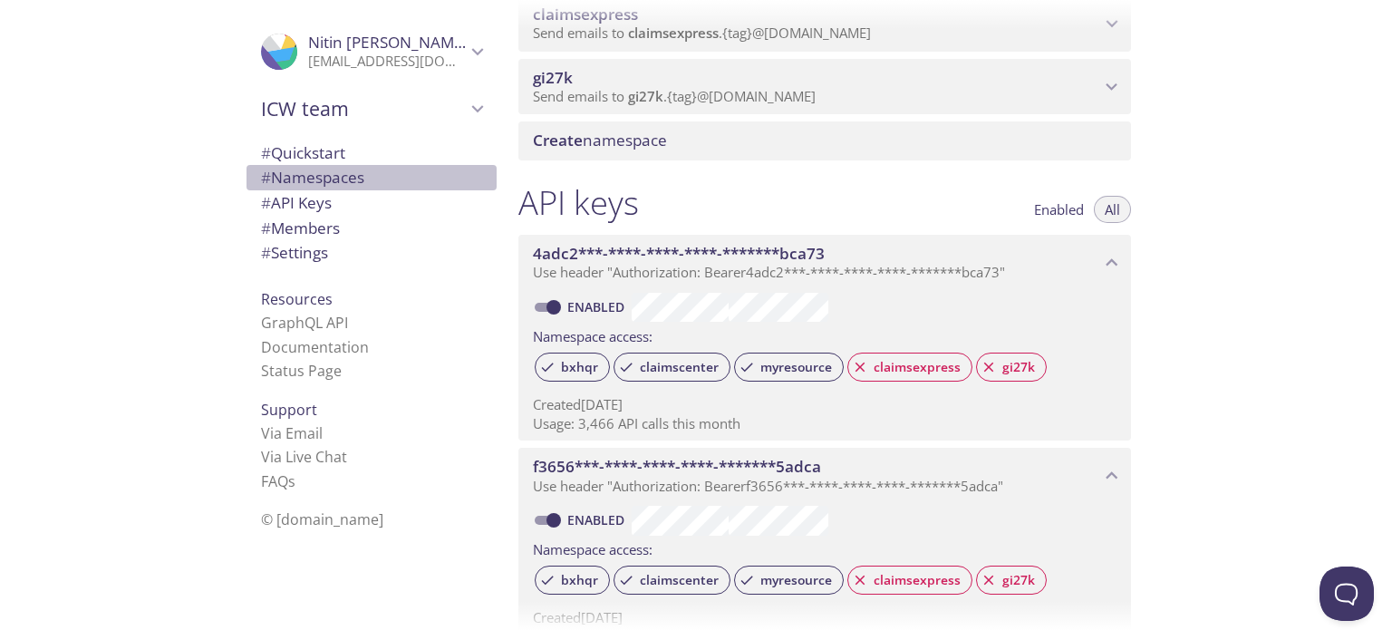
click at [308, 173] on span "# Namespaces" at bounding box center [312, 177] width 103 height 21
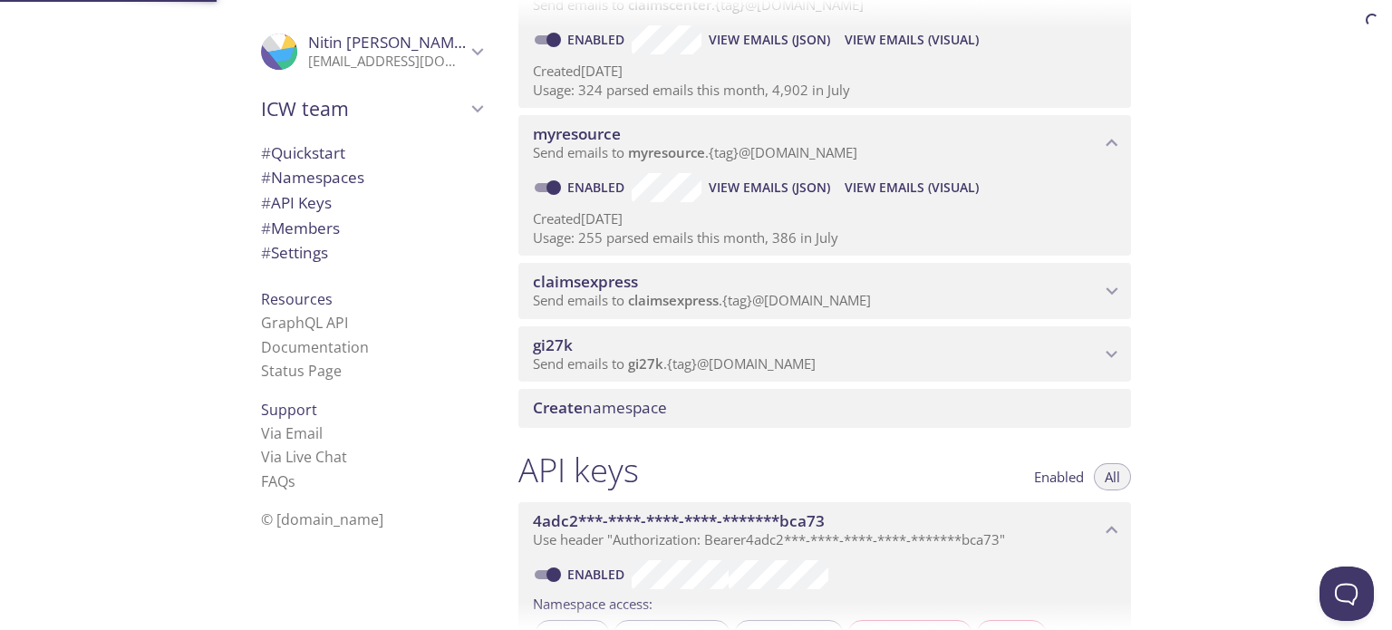
scroll to position [228, 0]
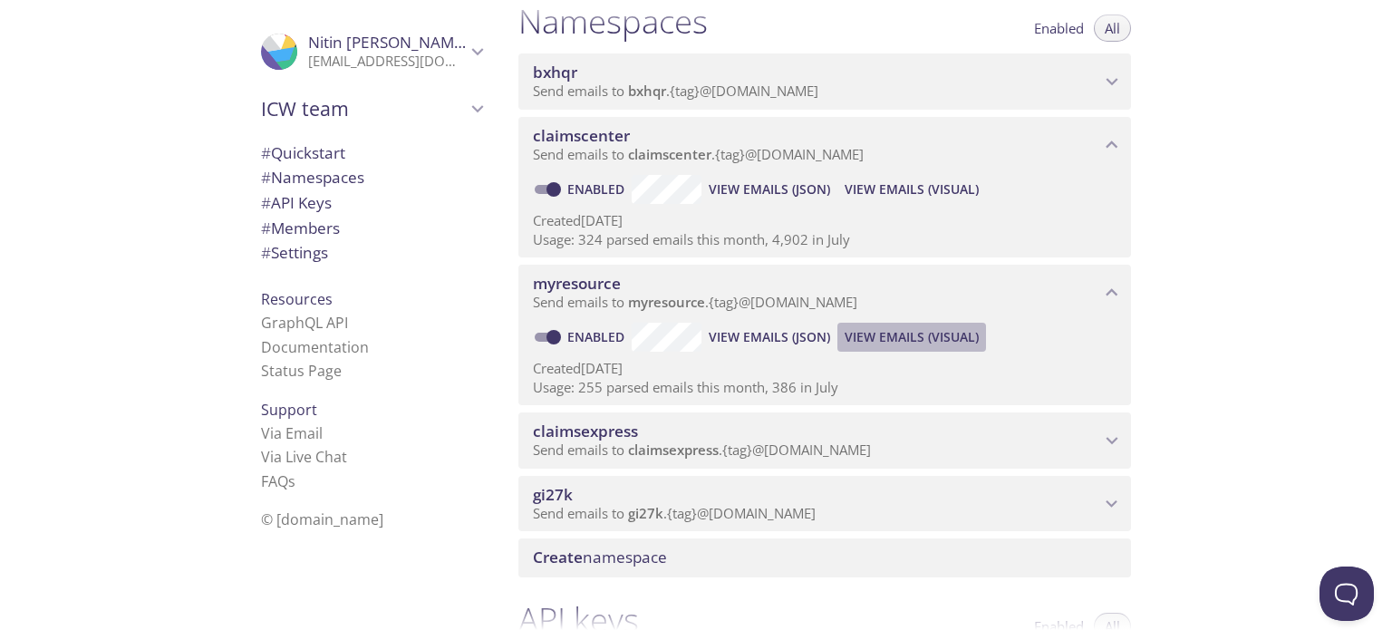
click at [882, 333] on span "View Emails (Visual)" at bounding box center [911, 337] width 134 height 22
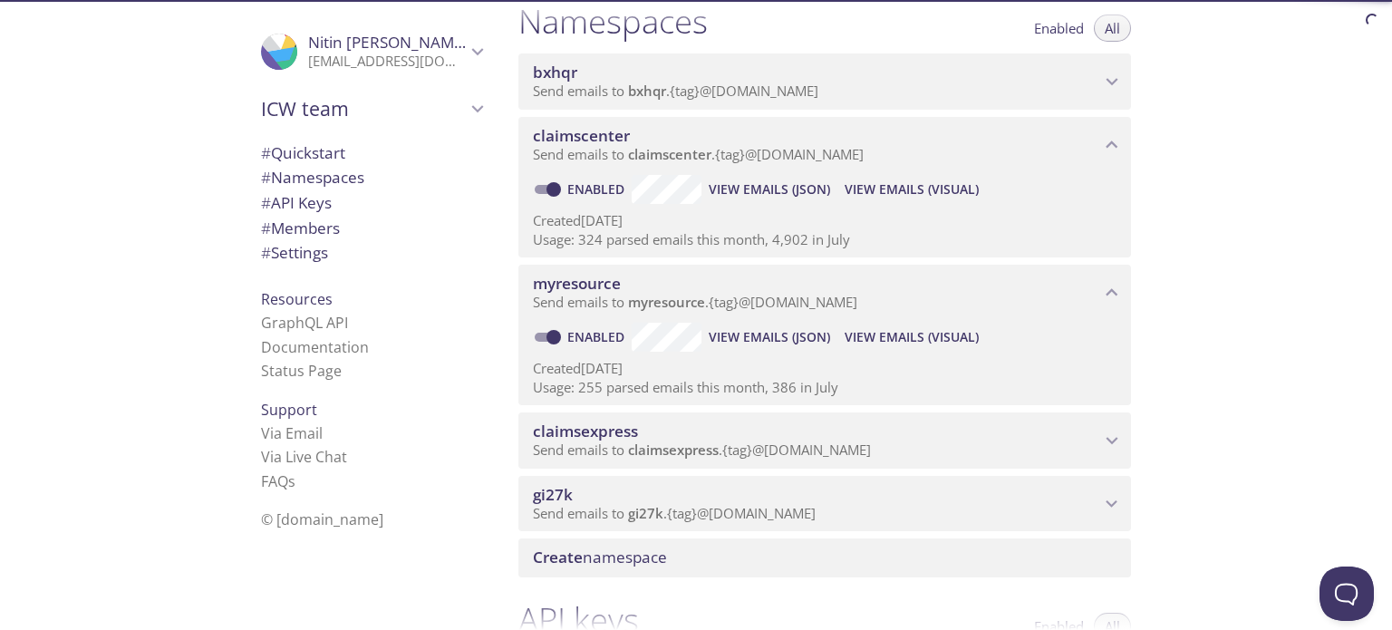
click at [770, 338] on span "View Emails (JSON)" at bounding box center [769, 337] width 121 height 22
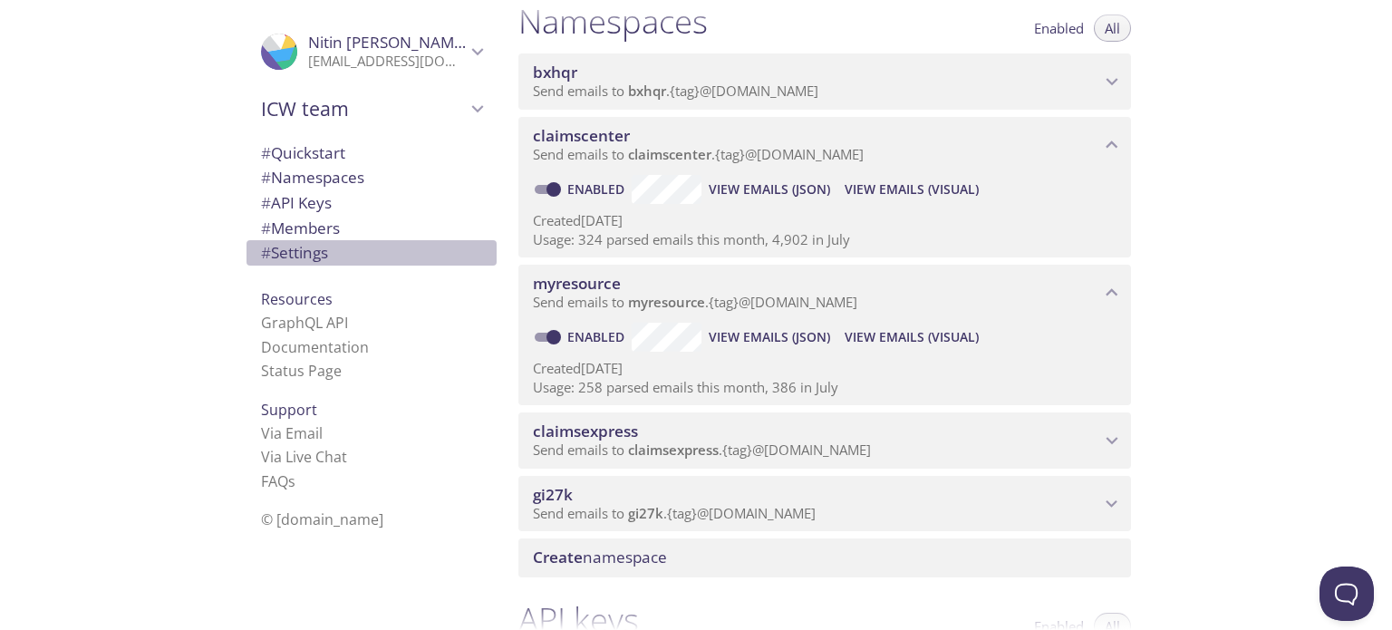
click at [294, 253] on span "# Settings" at bounding box center [294, 252] width 67 height 21
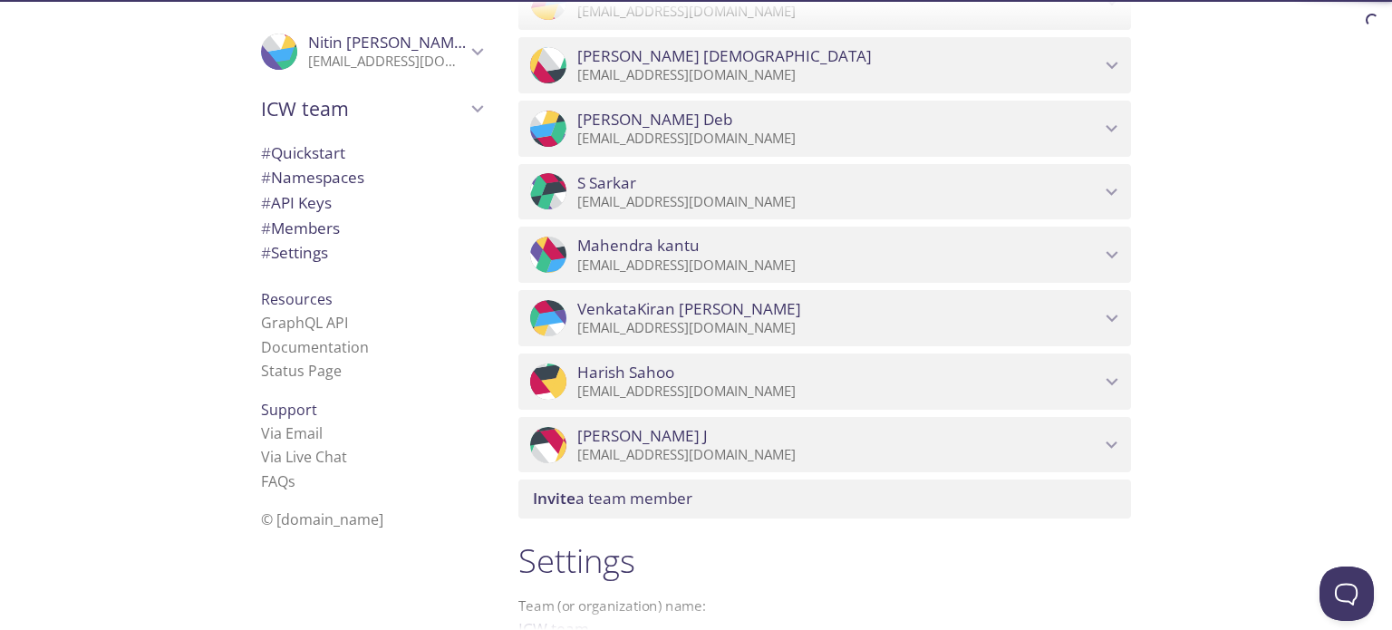
scroll to position [2670, 0]
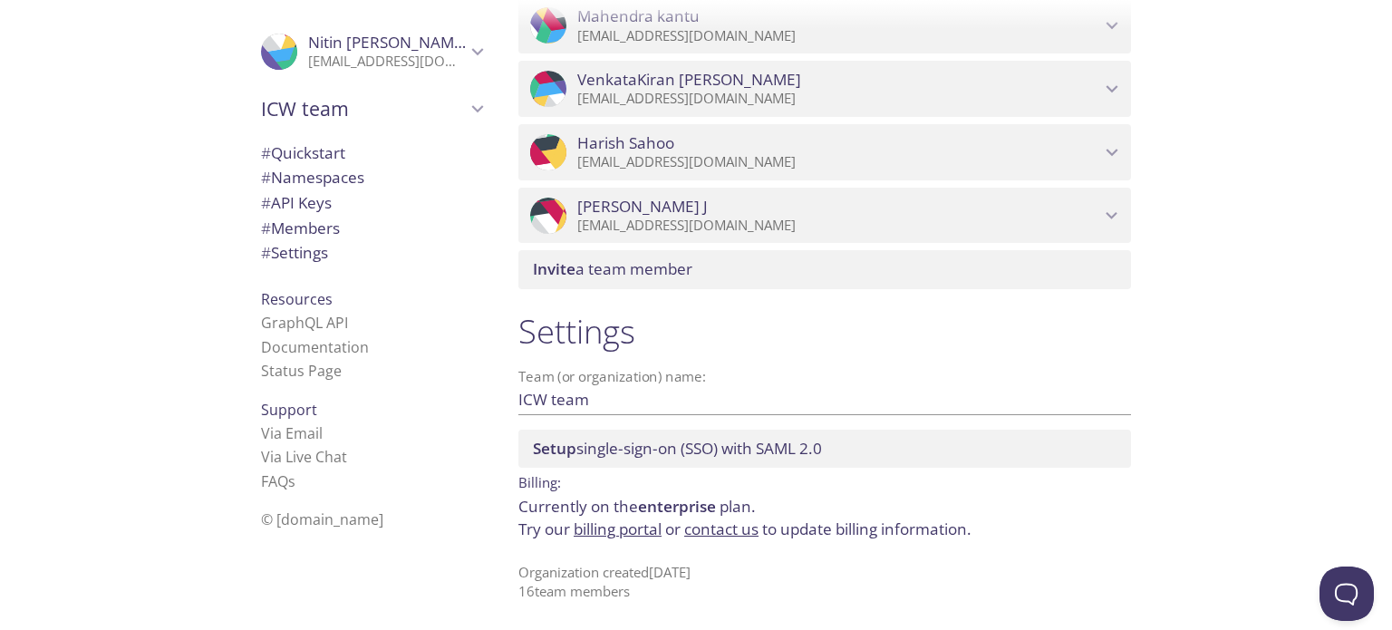
click at [308, 159] on span "# Quickstart" at bounding box center [303, 152] width 84 height 21
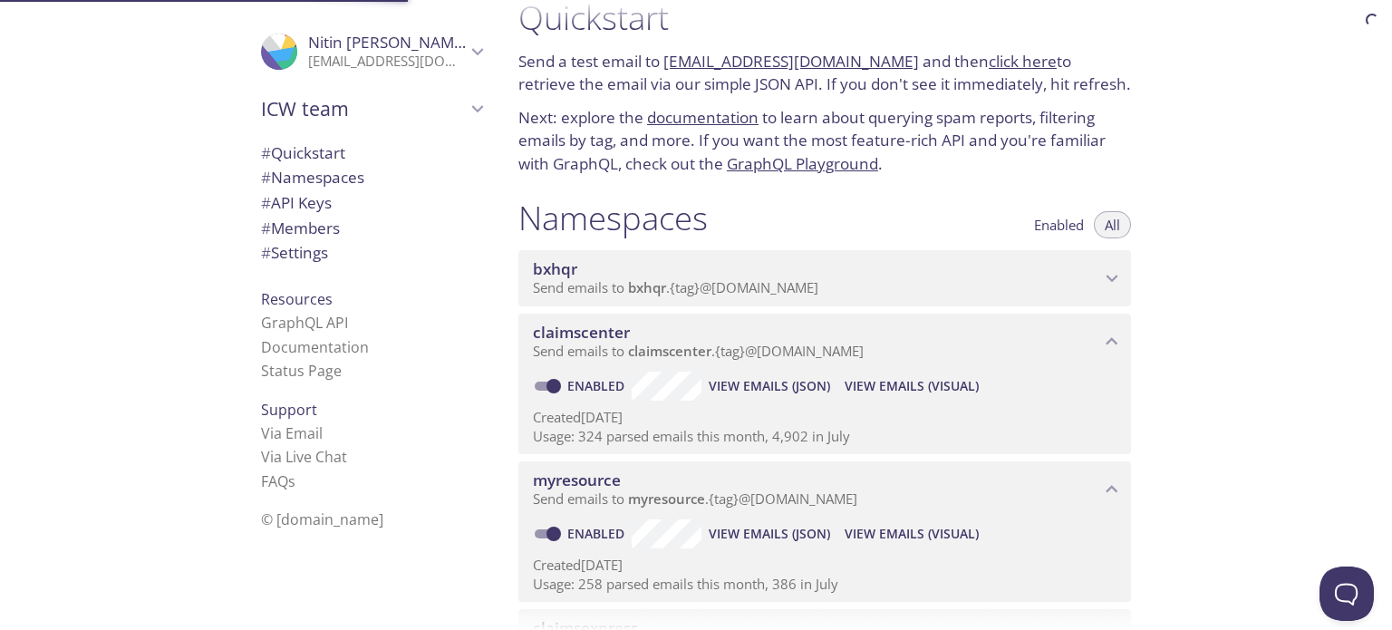
scroll to position [29, 0]
click at [306, 260] on span "# Settings" at bounding box center [294, 252] width 67 height 21
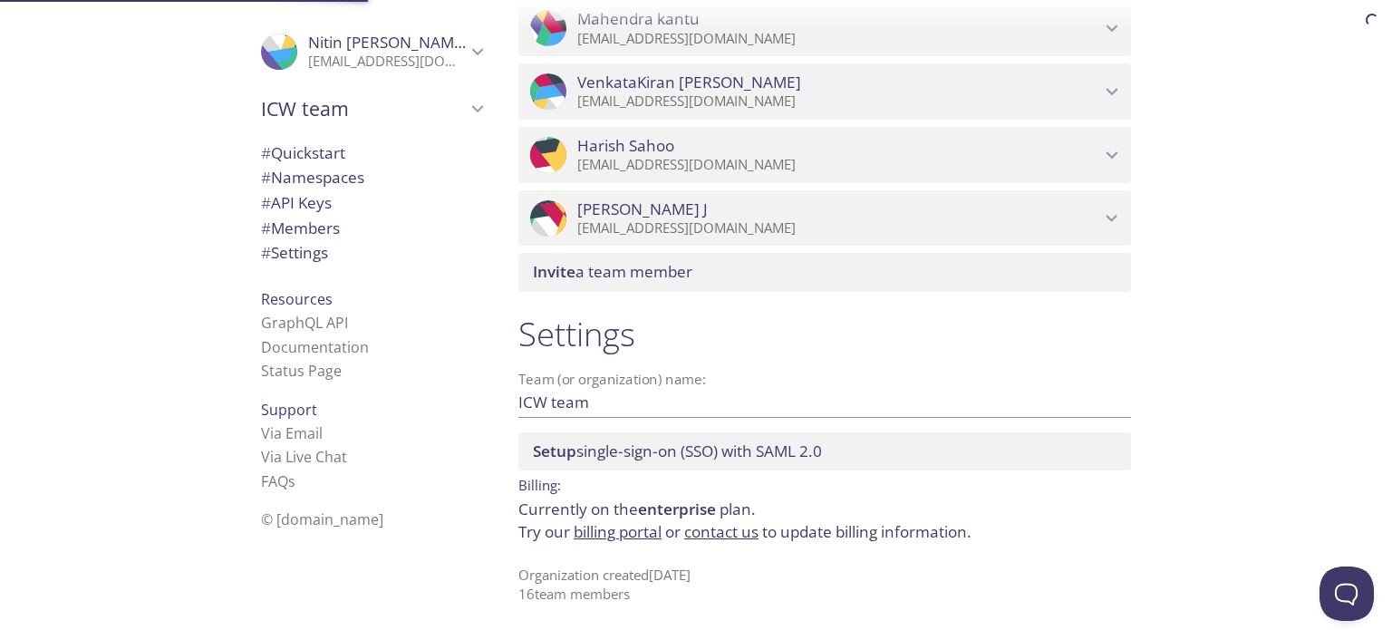
scroll to position [2670, 0]
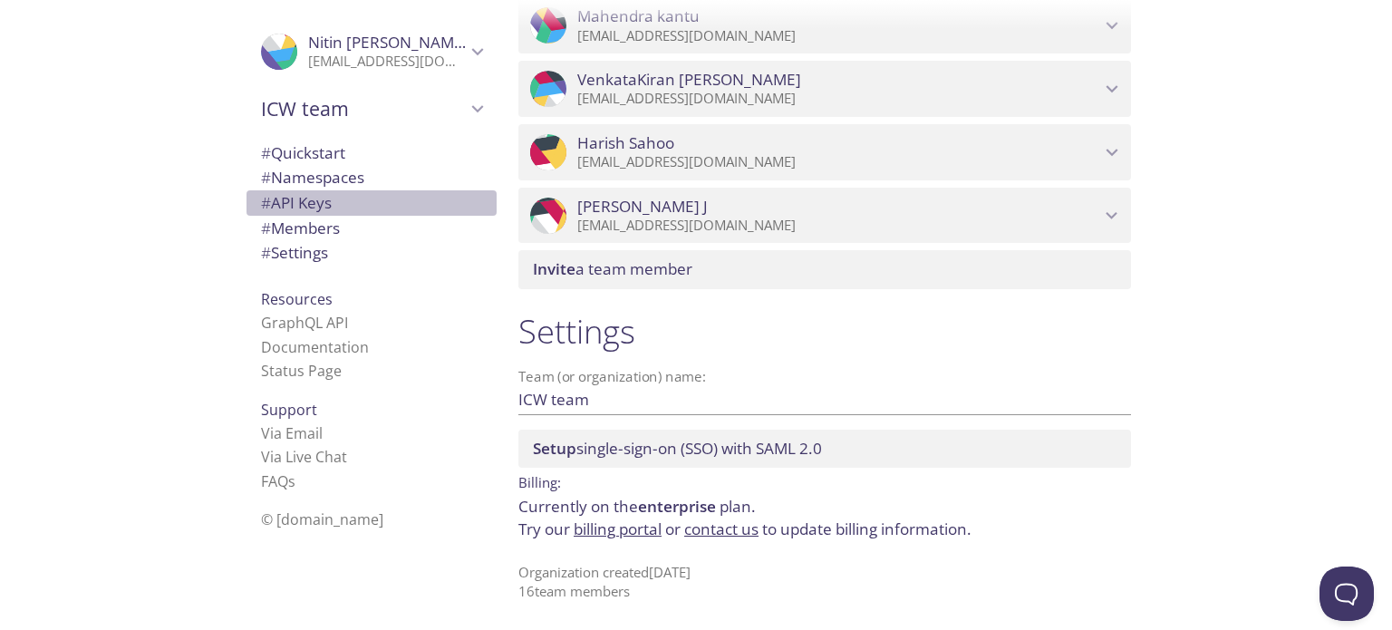
click at [310, 209] on span "# API Keys" at bounding box center [296, 202] width 71 height 21
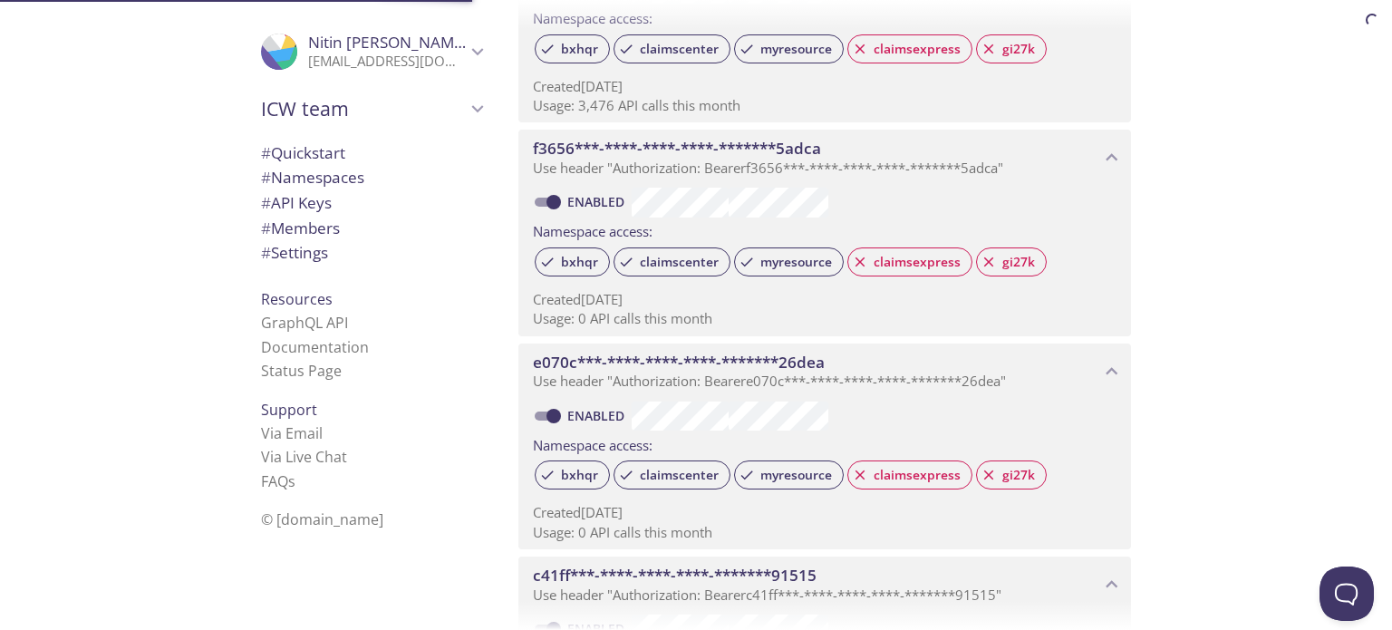
scroll to position [826, 0]
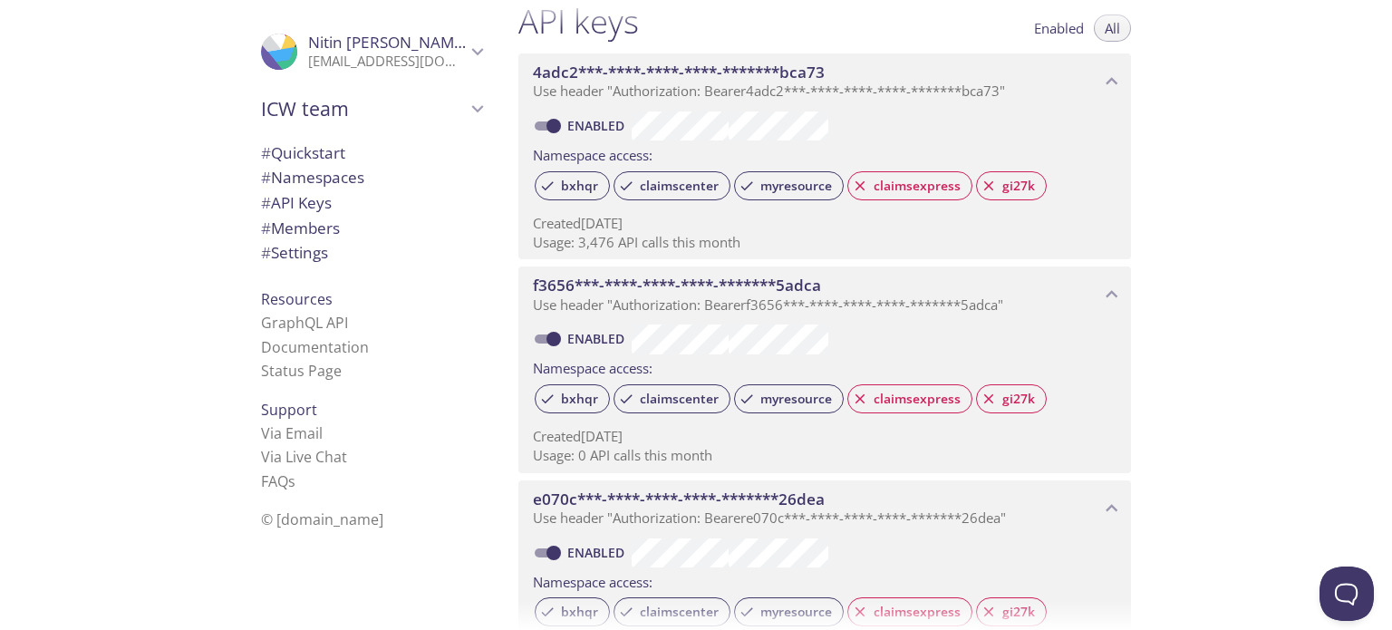
click at [337, 150] on span "# Quickstart" at bounding box center [371, 153] width 221 height 24
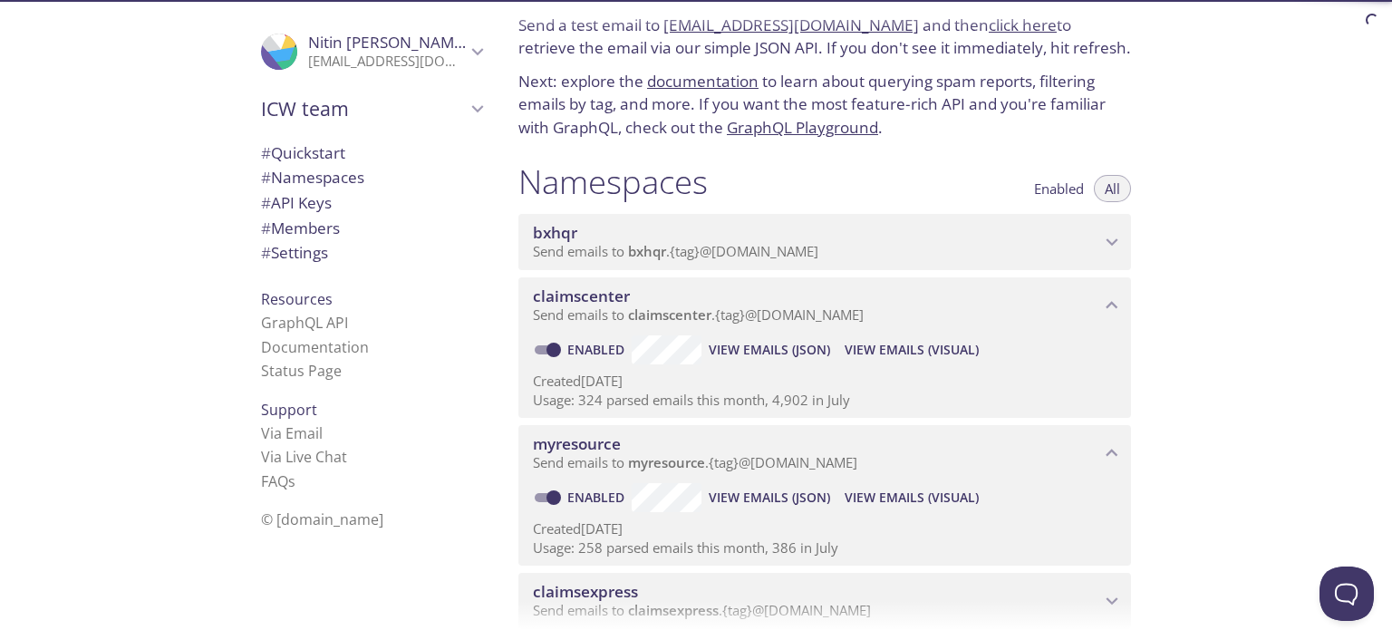
scroll to position [29, 0]
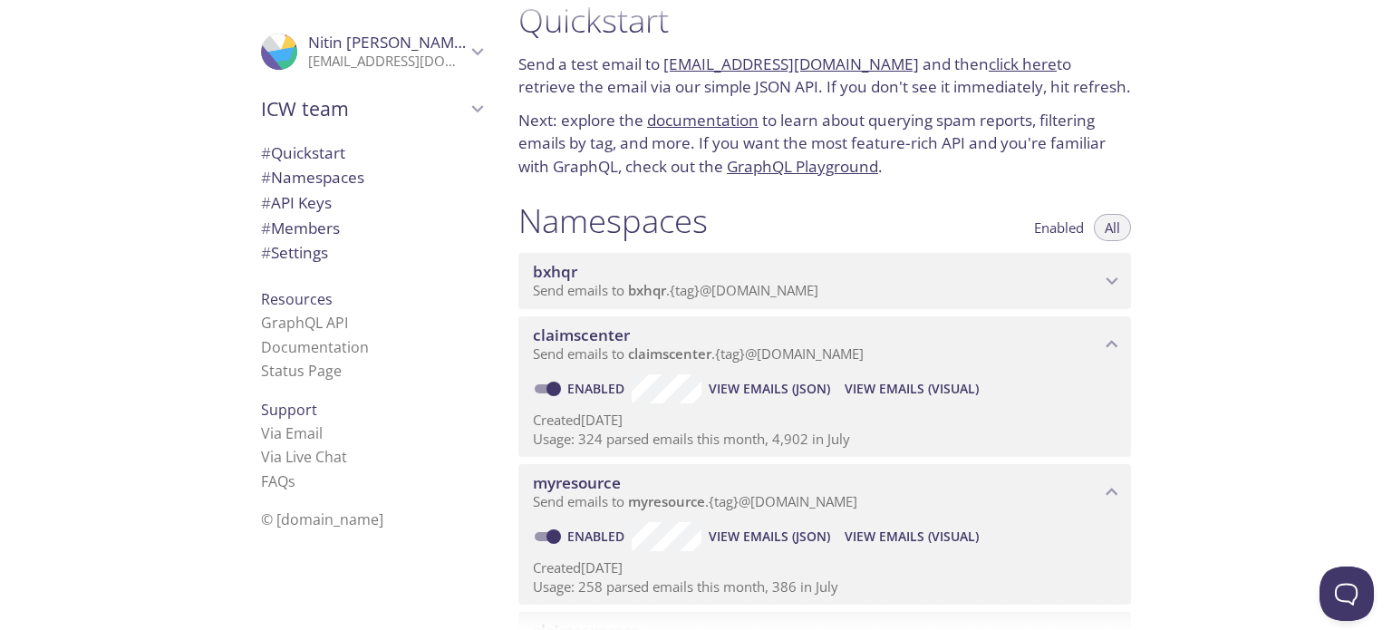
click at [1010, 64] on link "click here" at bounding box center [1023, 63] width 68 height 21
click at [595, 483] on span "myresource" at bounding box center [577, 482] width 88 height 21
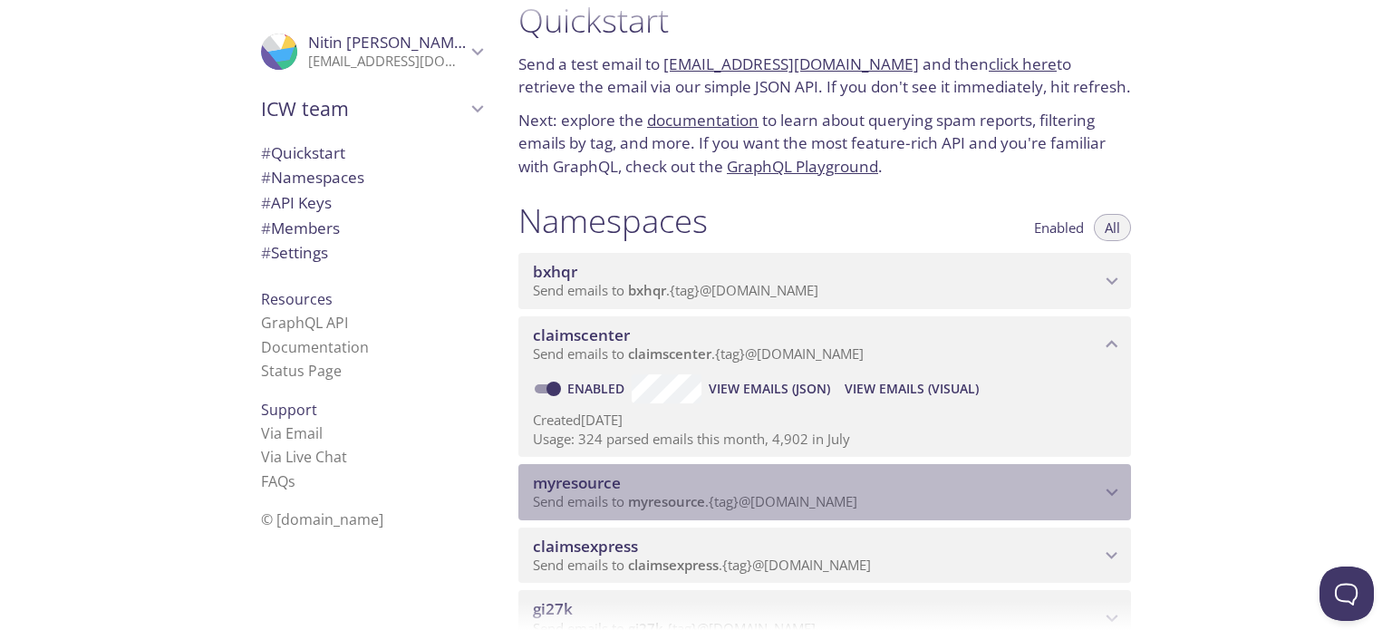
click at [714, 479] on span "myresource" at bounding box center [816, 483] width 567 height 20
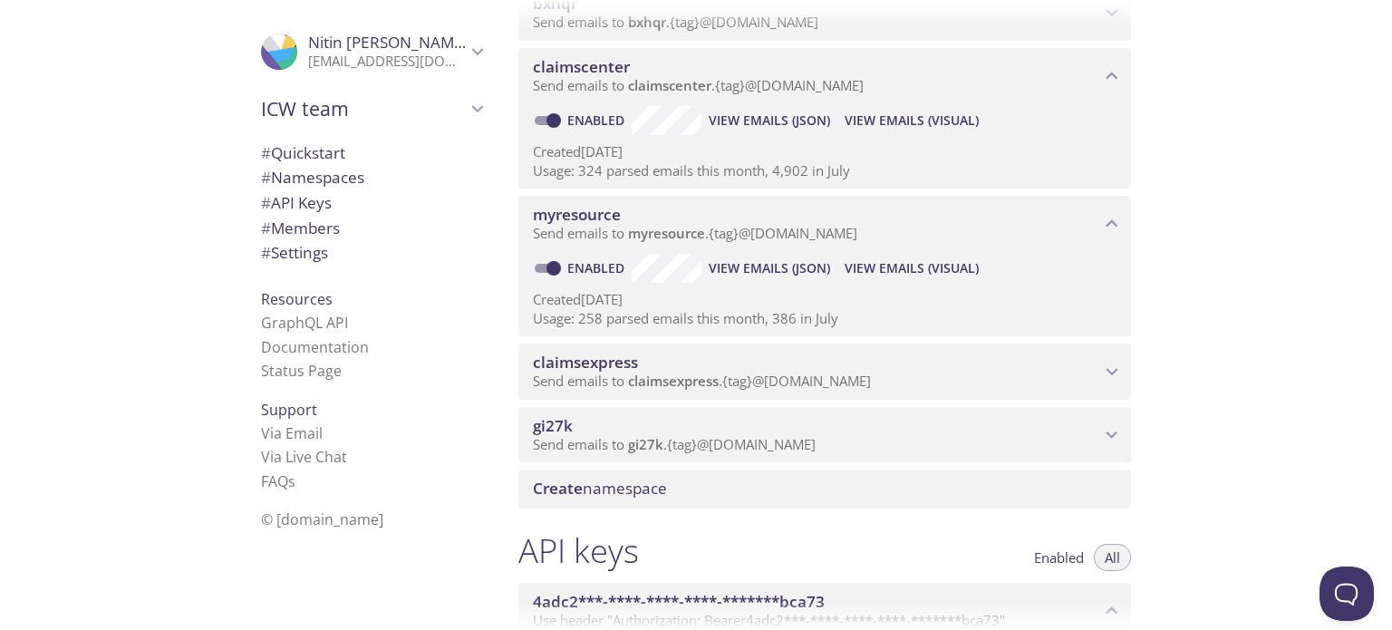
scroll to position [301, 0]
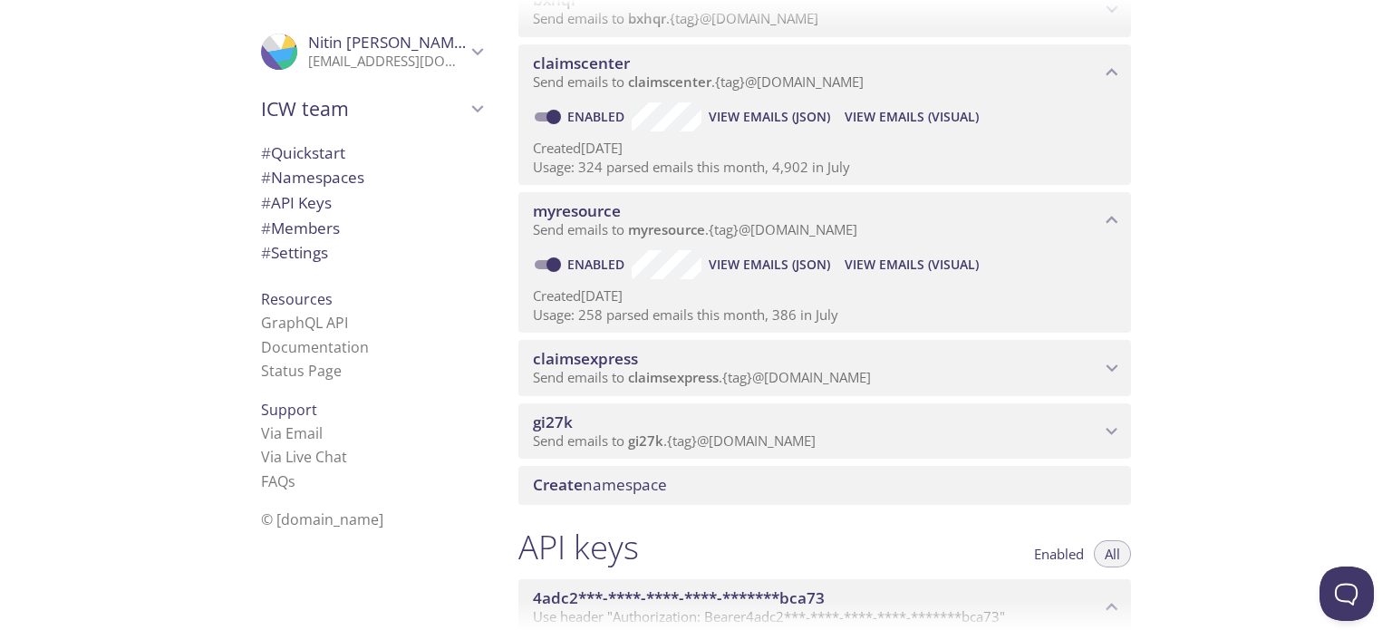
click at [774, 268] on span "View Emails (JSON)" at bounding box center [769, 265] width 121 height 22
